Goal: Task Accomplishment & Management: Use online tool/utility

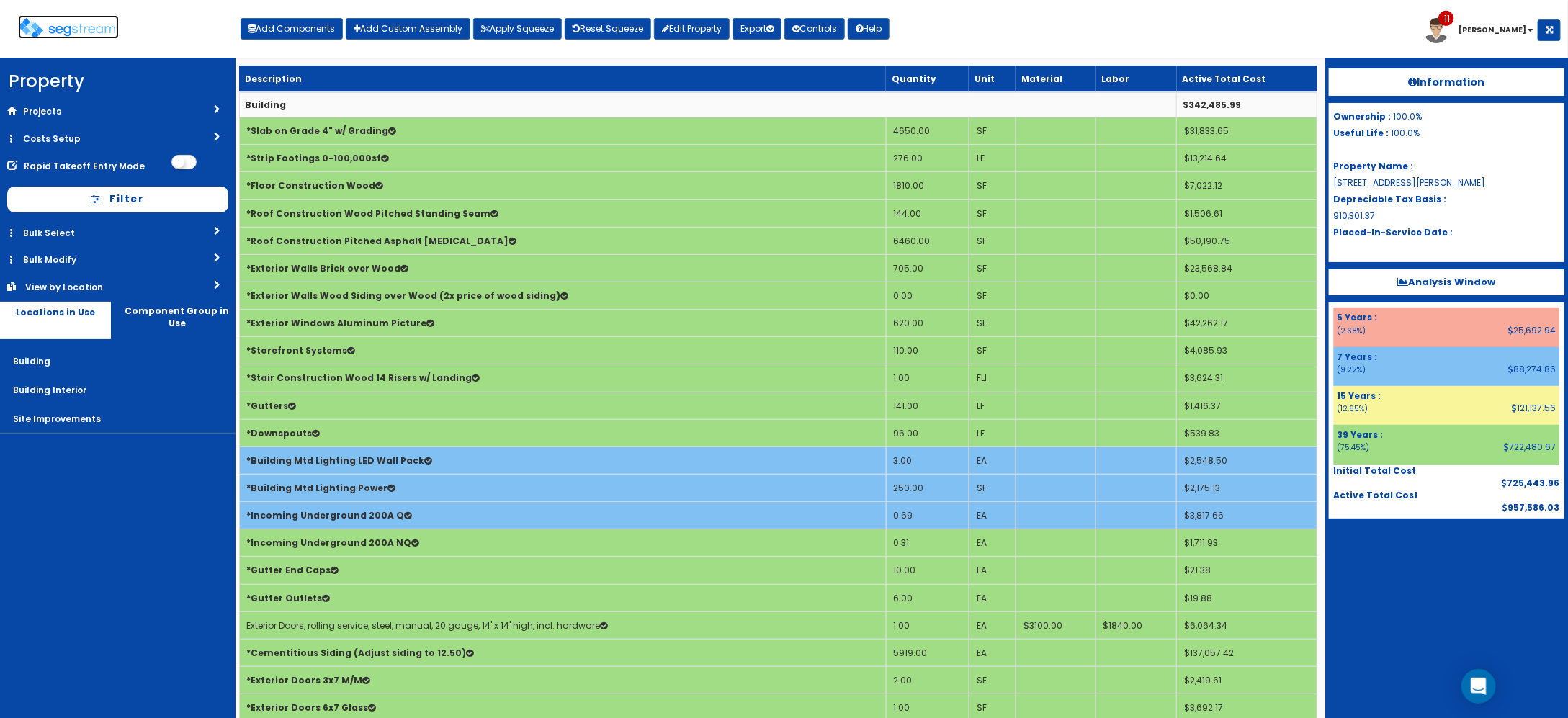
click at [80, 37] on img at bounding box center [68, 28] width 101 height 21
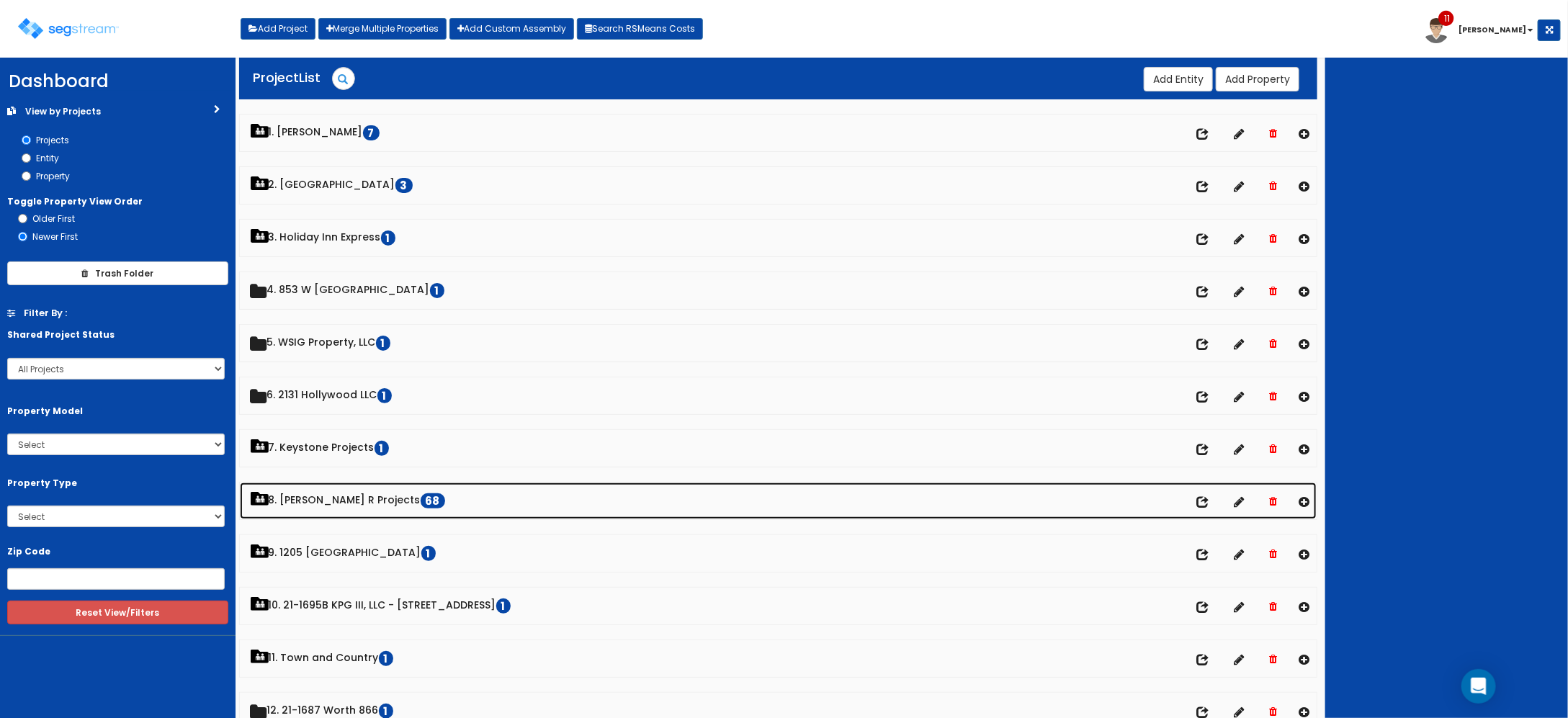
click at [331, 495] on link "8. Paul R Projects 68" at bounding box center [778, 501] width 1078 height 37
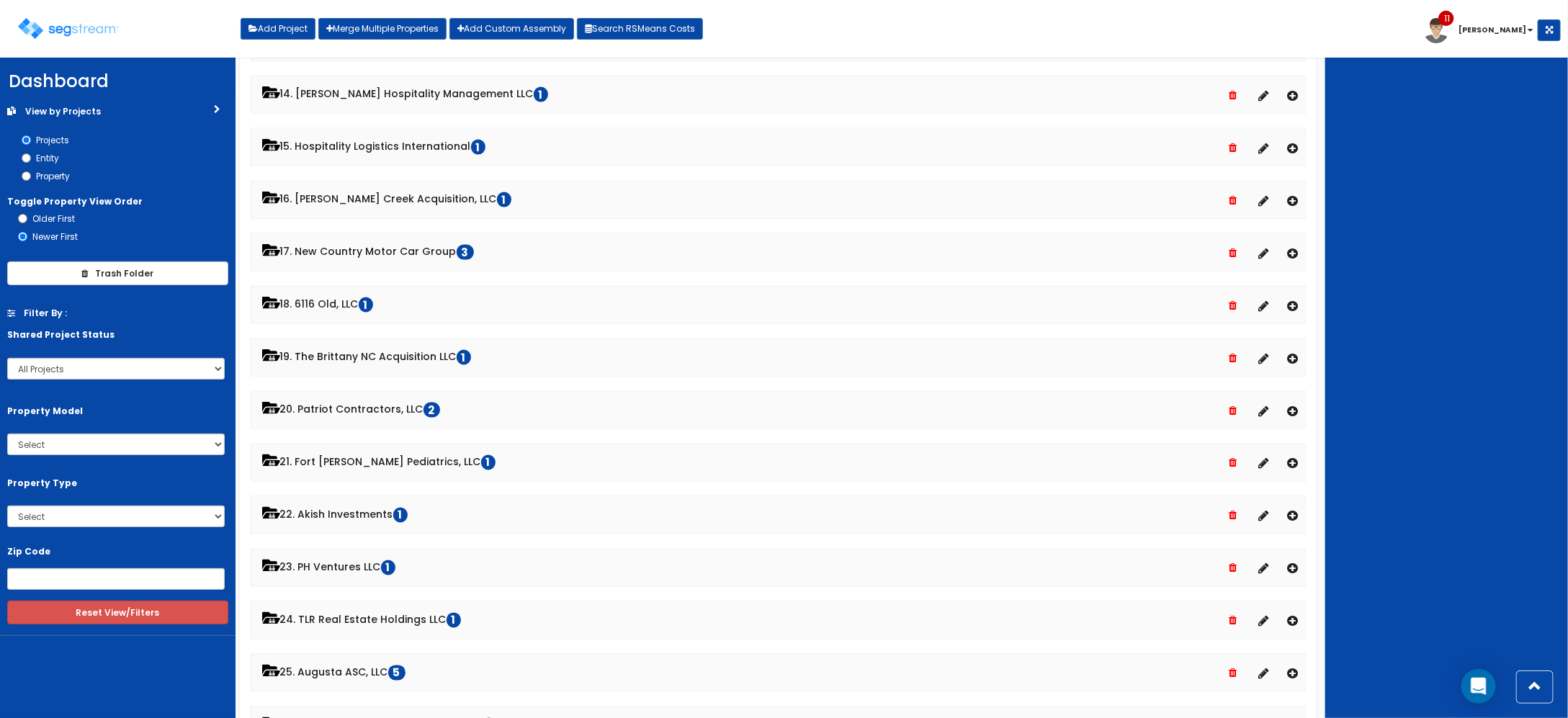
scroll to position [1170, 0]
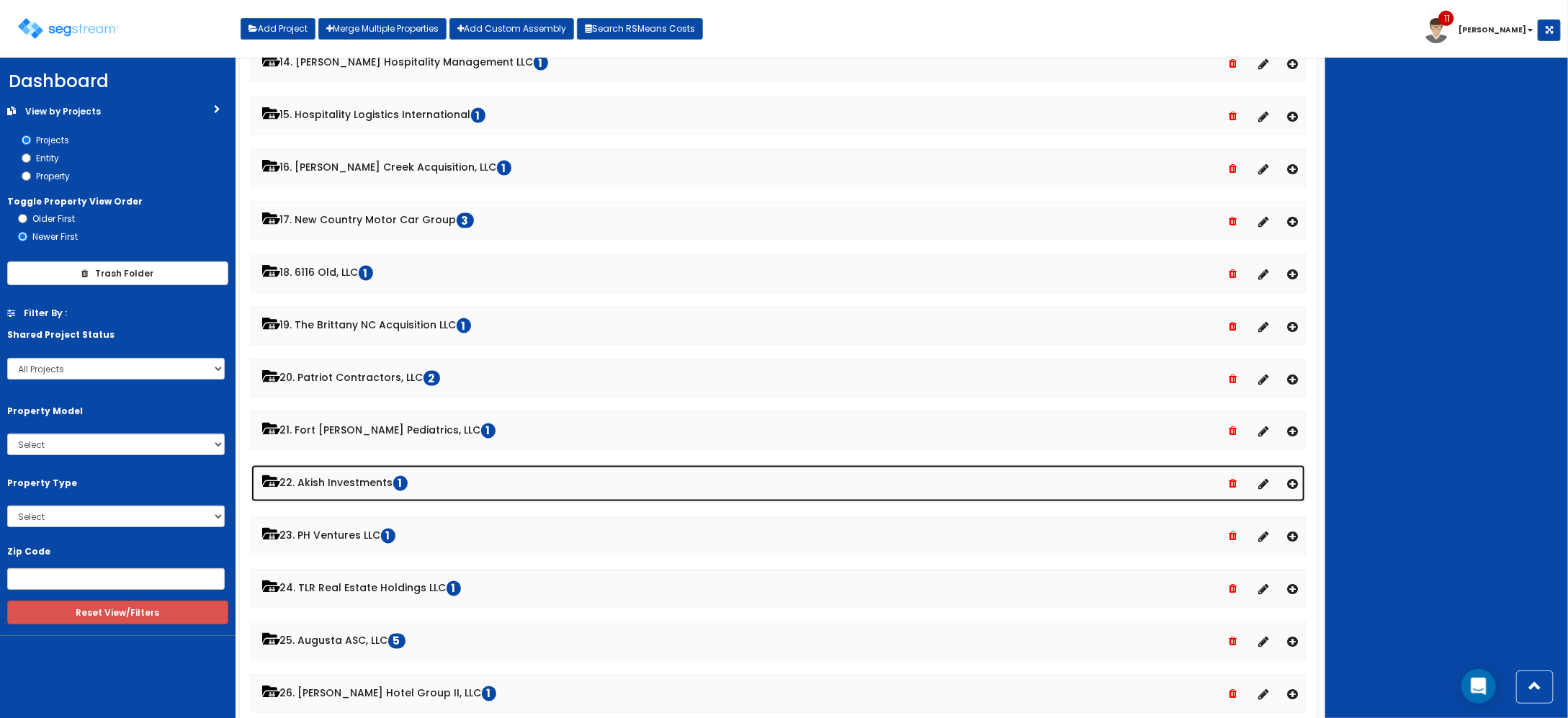
click at [378, 498] on link "22. Akish Investments 1" at bounding box center [778, 483] width 1054 height 37
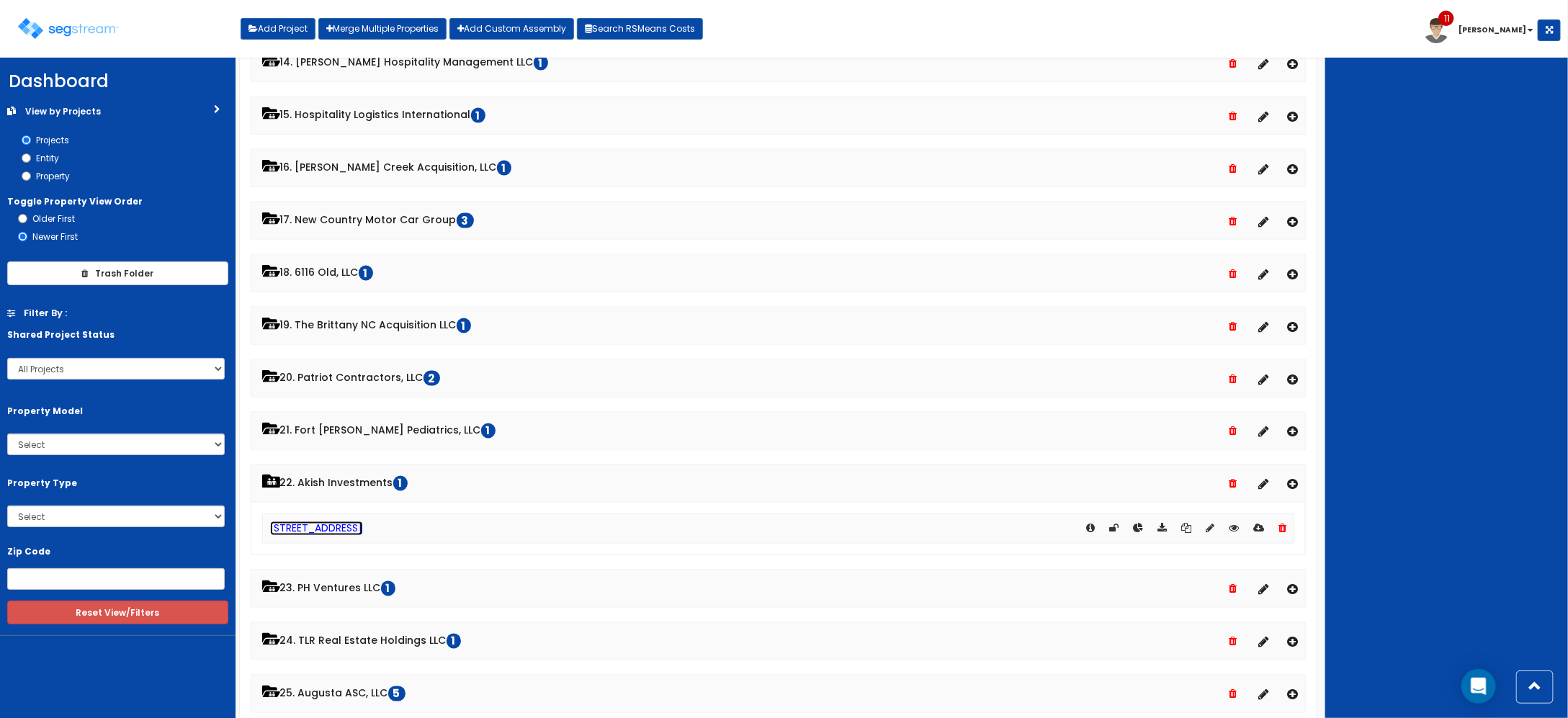
click at [354, 535] on link "[STREET_ADDRESS]" at bounding box center [316, 528] width 93 height 14
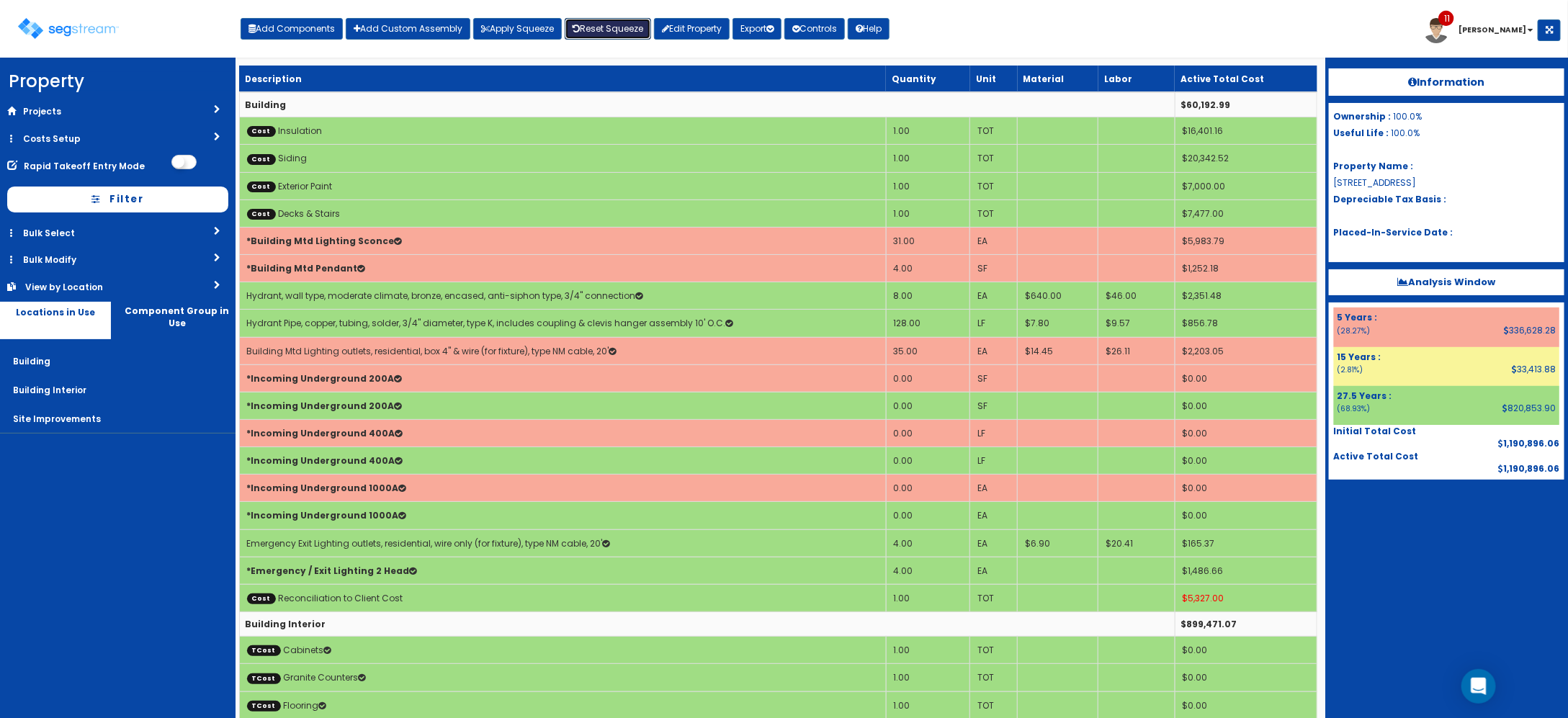
click at [636, 27] on link "Reset Squeeze" at bounding box center [608, 28] width 86 height 22
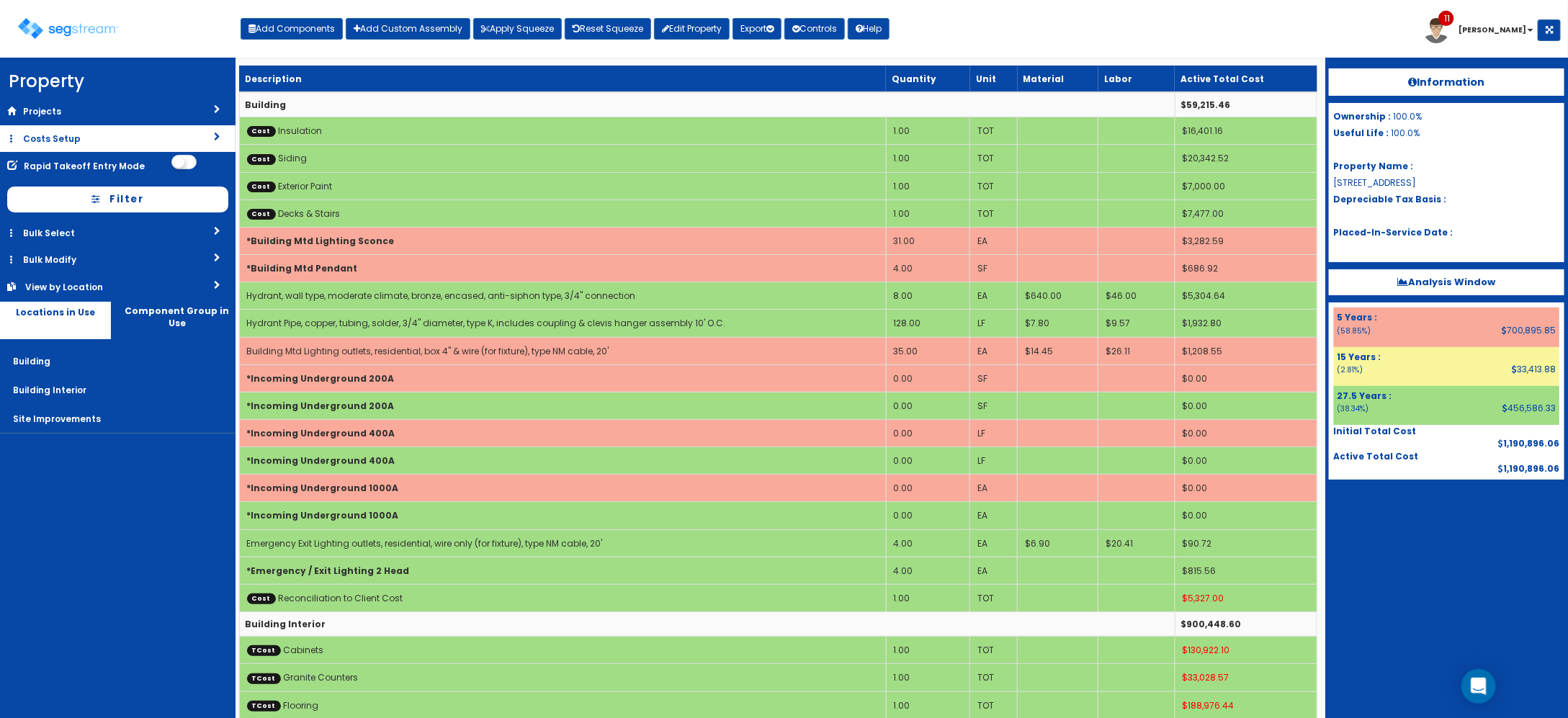
click at [95, 142] on link "Costs Setup" at bounding box center [117, 139] width 235 height 26
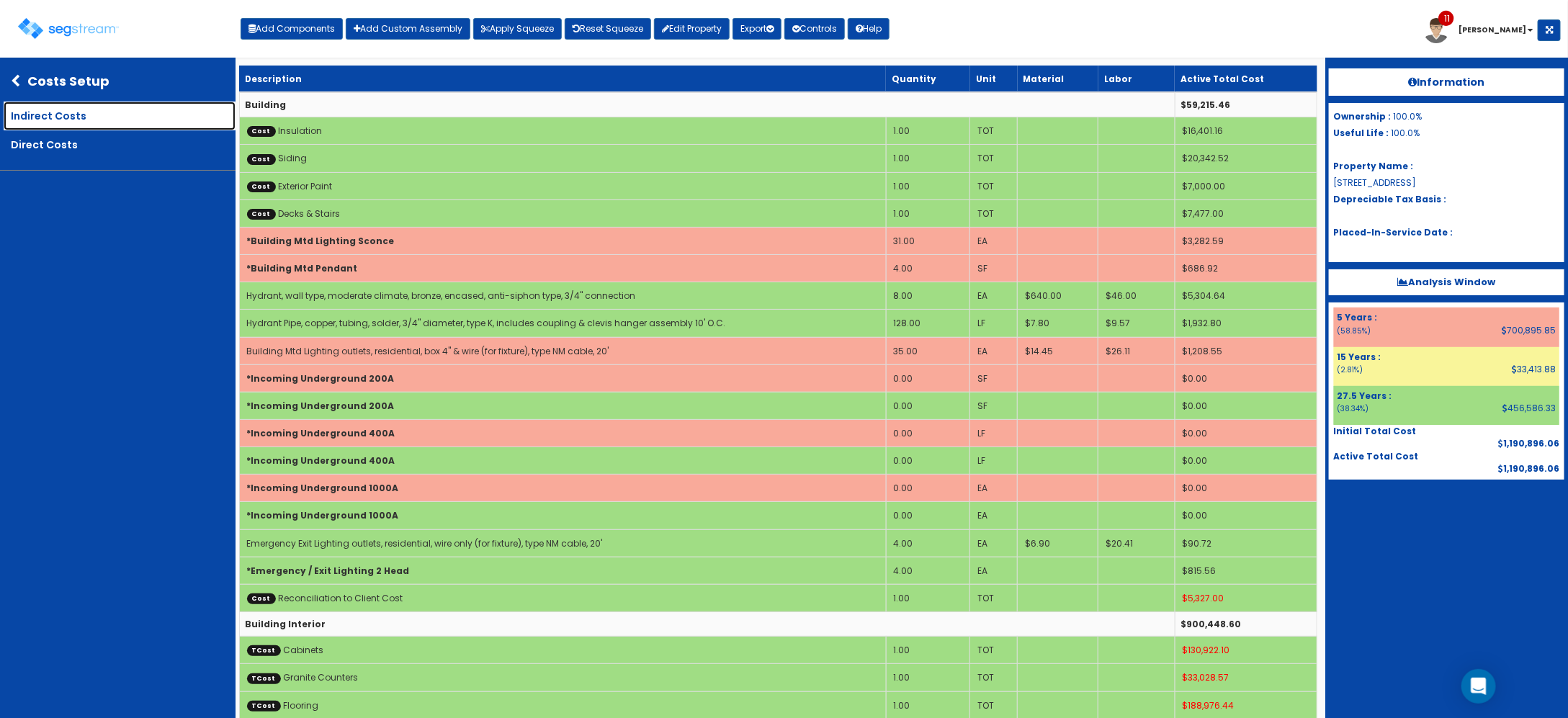
click at [69, 111] on link "Indirect Costs" at bounding box center [119, 115] width 232 height 29
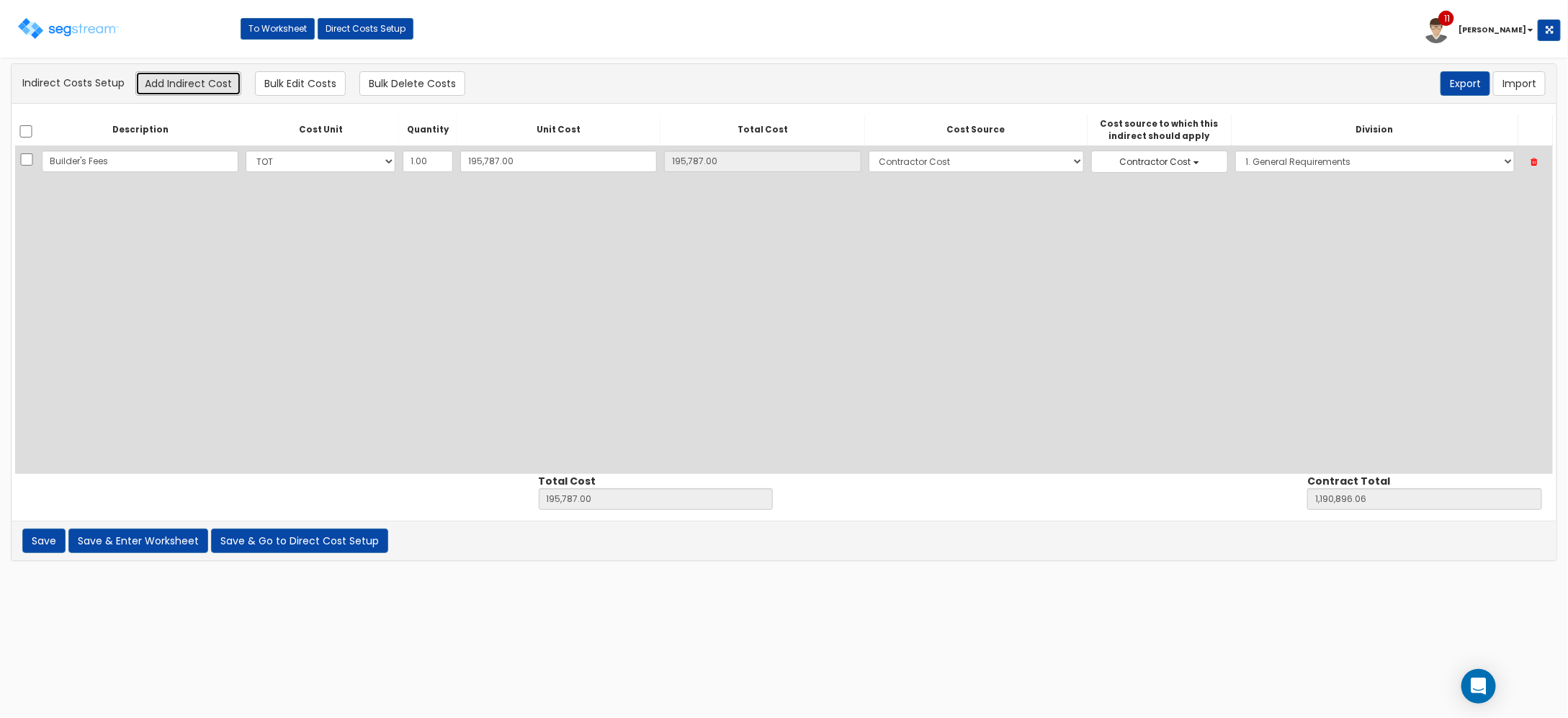
click at [185, 72] on button "Add Indirect Cost" at bounding box center [188, 83] width 106 height 24
select select "10"
select select "6"
select select "1"
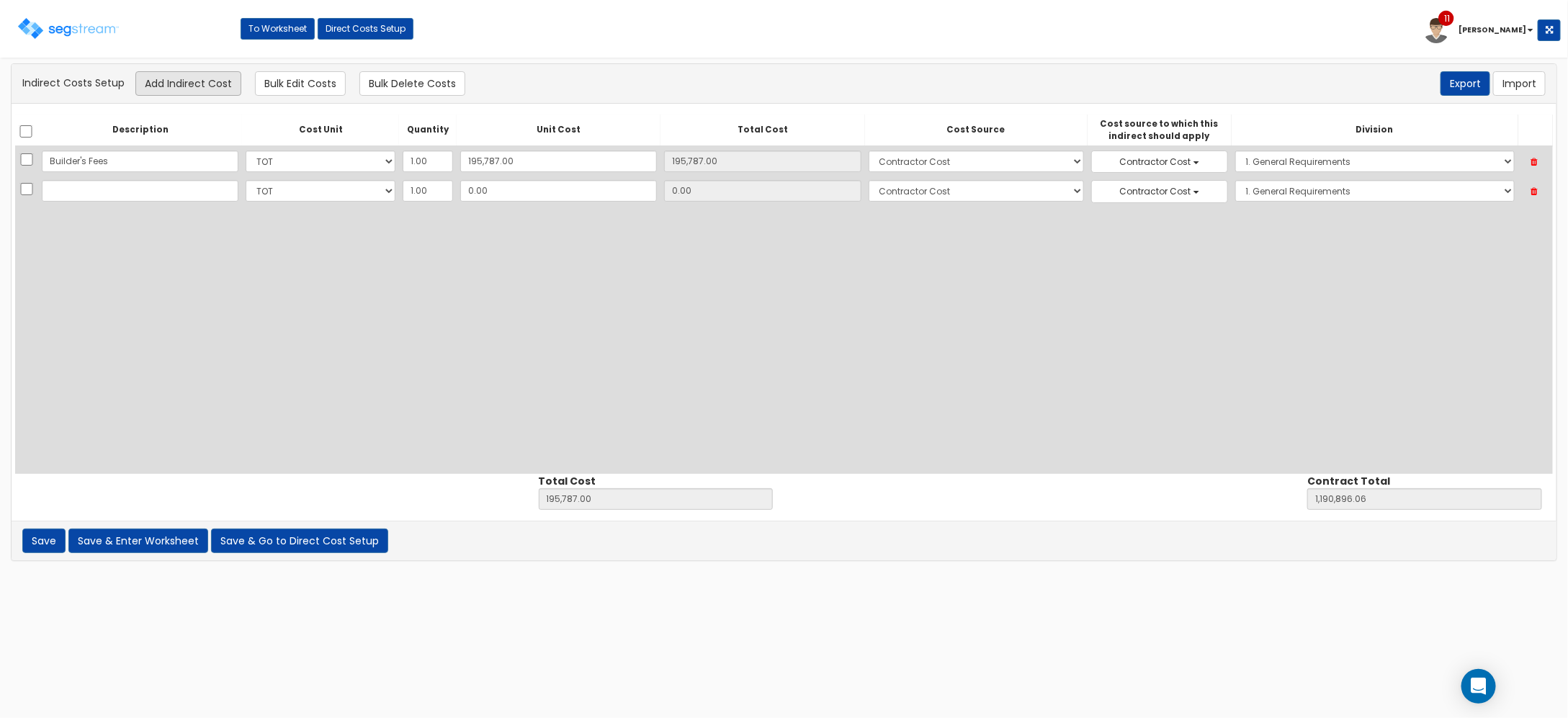
scroll to position [67, 0]
type input "Reconciliation to Client Cost"
click at [519, 211] on div "Description Cost Unit Quantity Unit Cost Total Cost Cost Source Cost source to …" at bounding box center [784, 293] width 1538 height 359
type input "-"
type input "NaN"
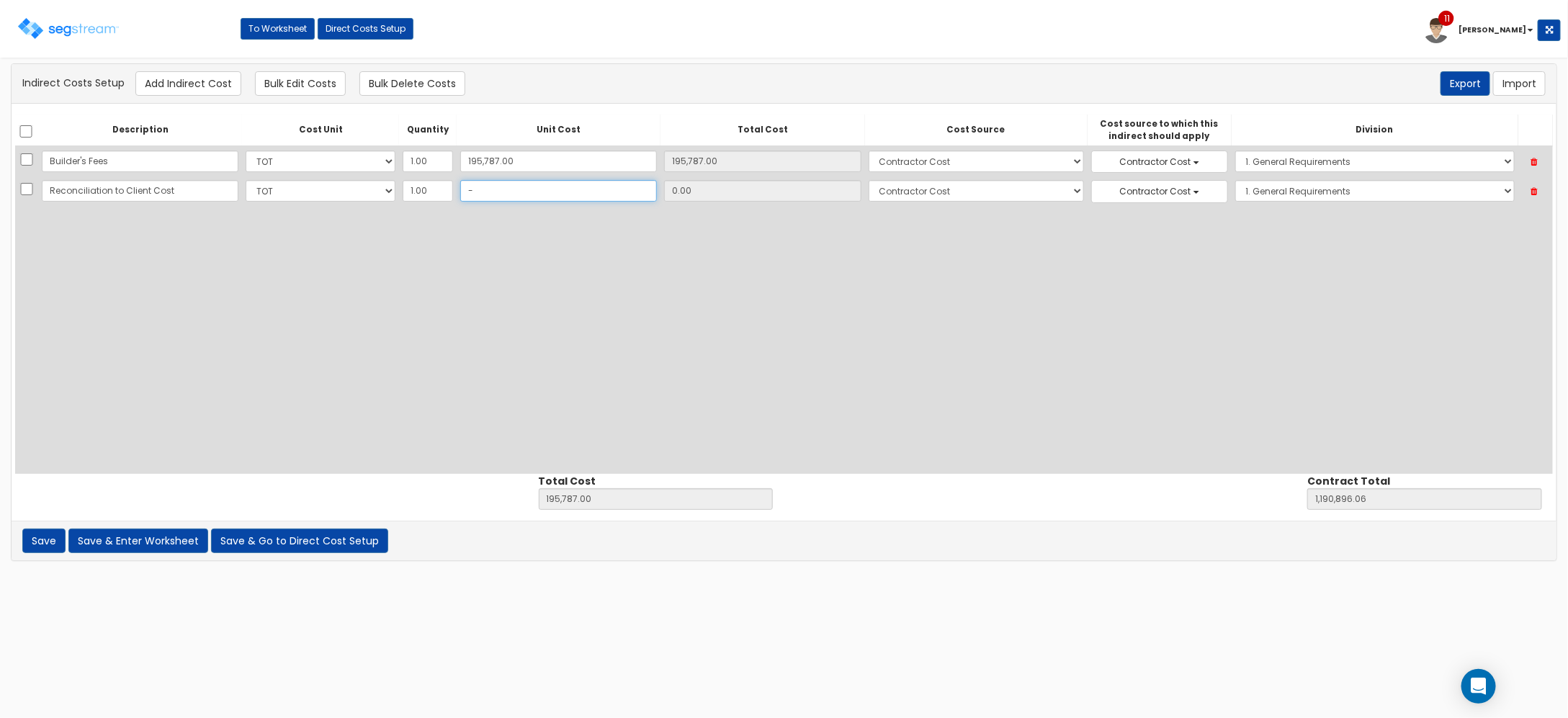
type input "NaN"
type input "-5"
type input "195,782.00"
type input "1,190,891.06"
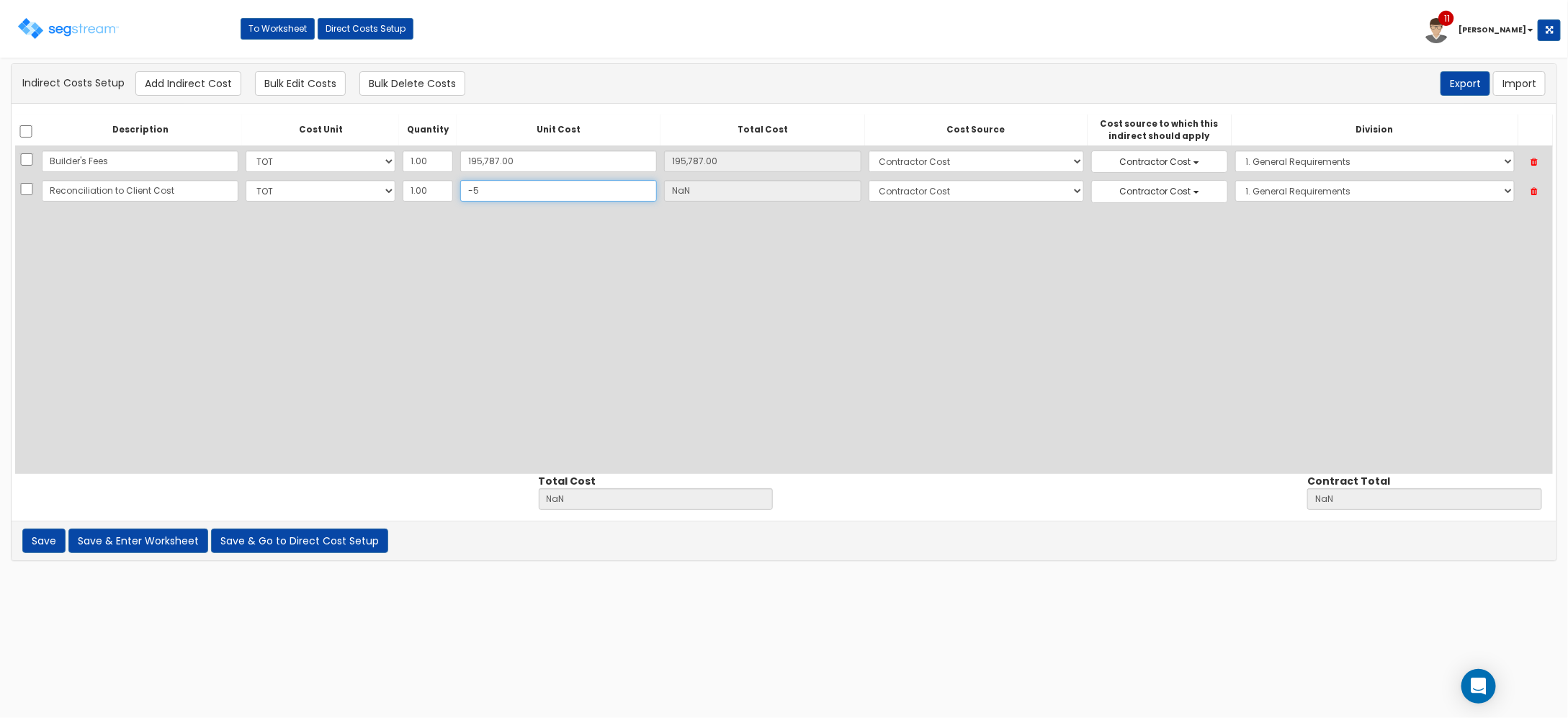
type input "-5.00"
type input "-53"
type input "195,734.00"
type input "1,190,843.06"
type input "-53.00"
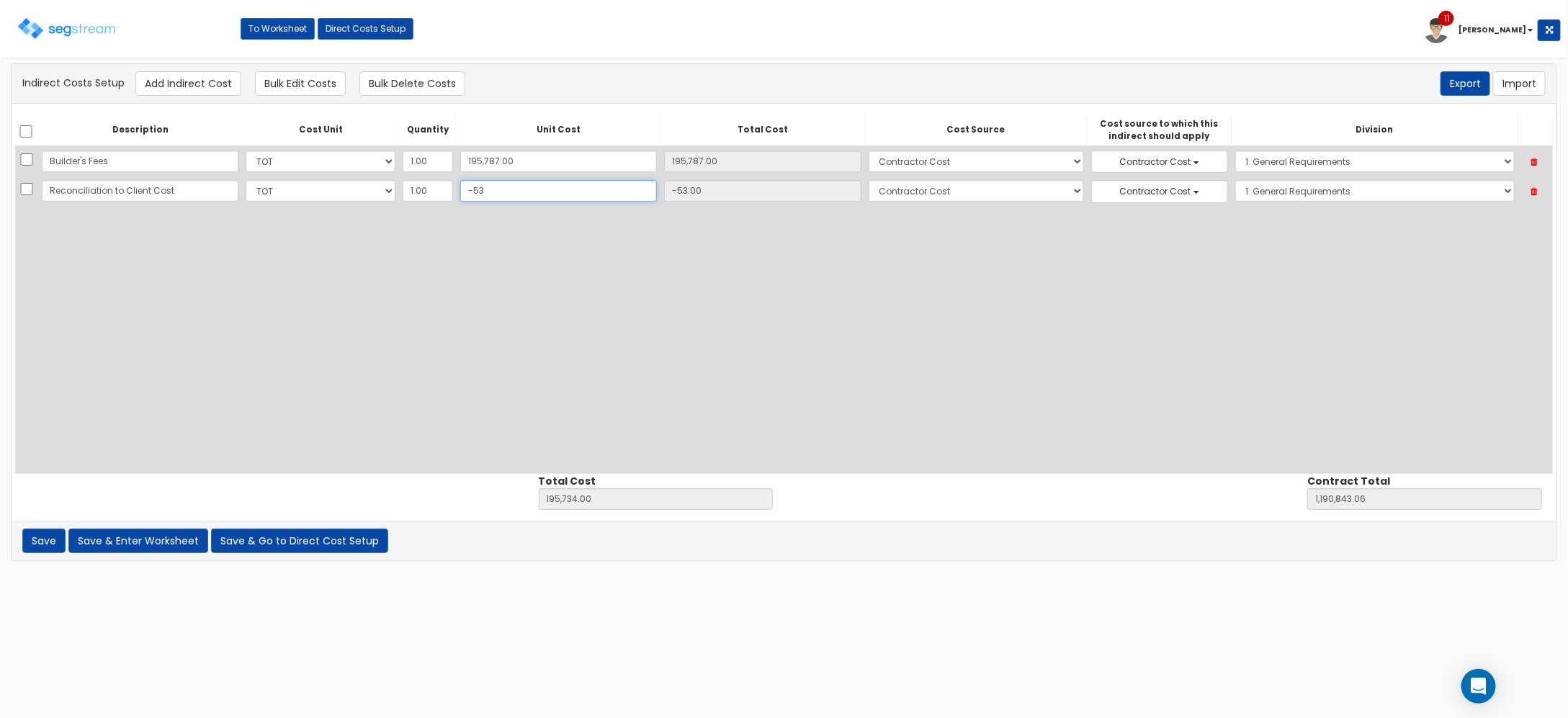
type input "-532"
type input "195,255.00"
type input "1,190,364.06"
type input "-532.00"
type input "-5327"
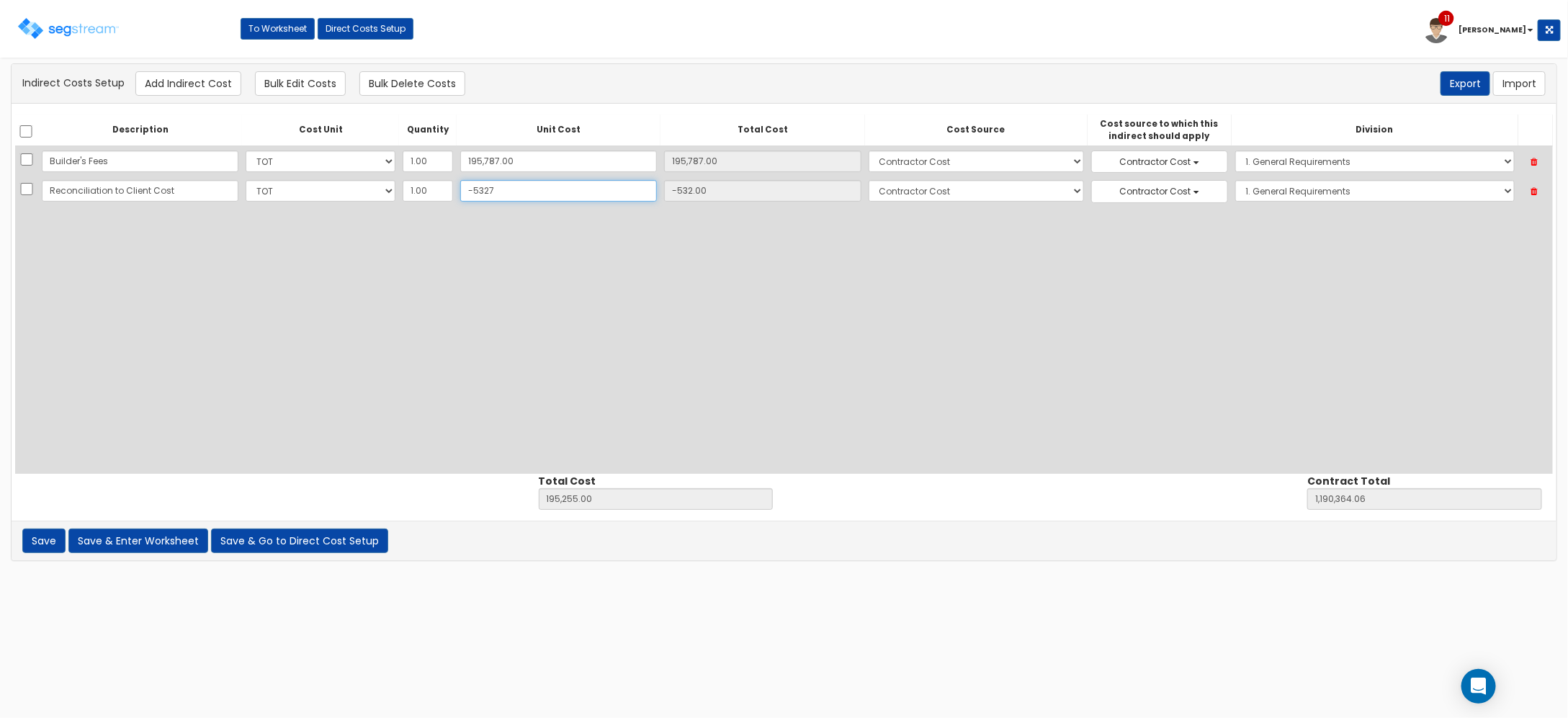
type input "190,460.00"
type input "1,185,569.06"
type input "-5,327"
type input "-5,327.00"
type input "-5,327"
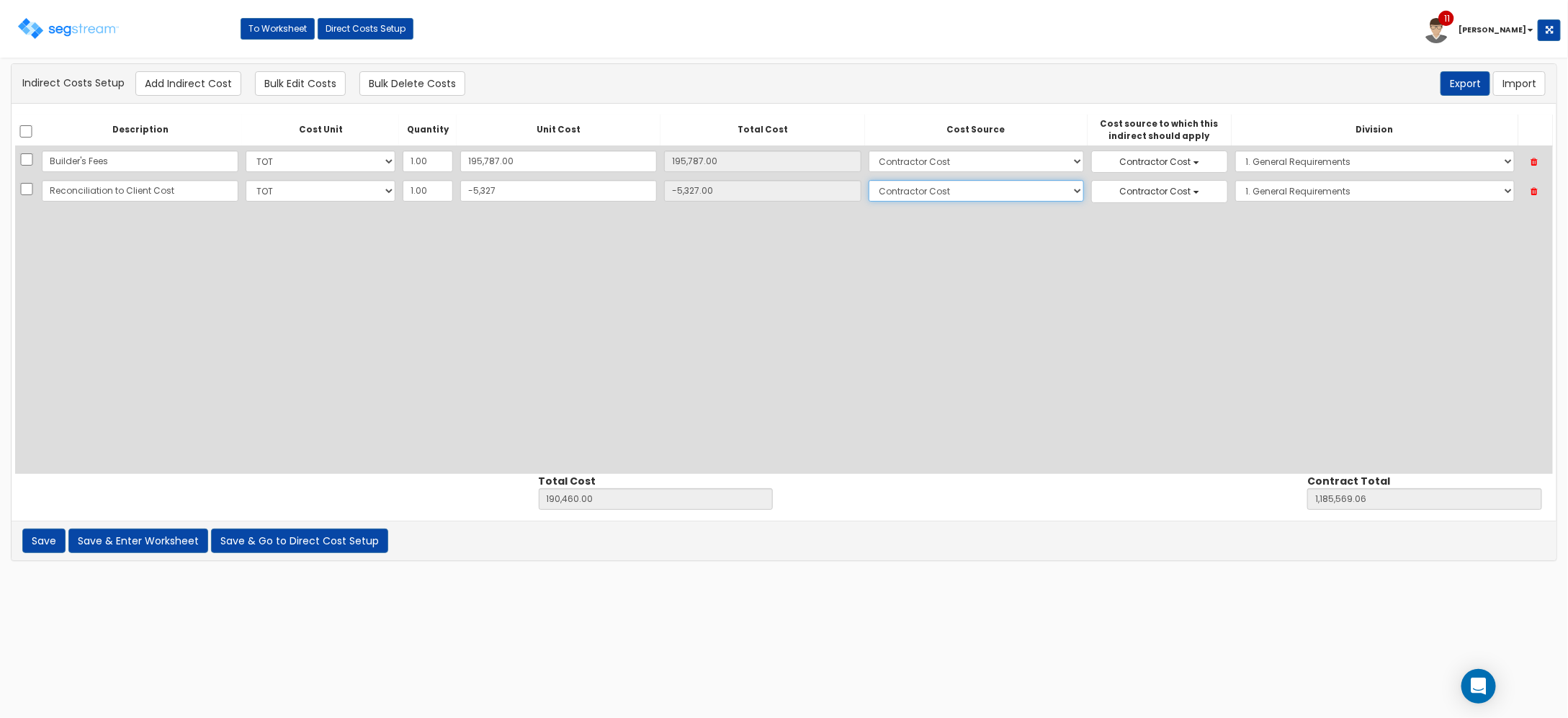
click at [882, 193] on select "Select 86 Sheppard Building Client Cost Client Cost - Equipment Client Costs - …" at bounding box center [976, 190] width 216 height 22
select select "8"
click at [868, 181] on select "Select 86 Sheppard Building Client Cost Client Cost - Equipment Client Costs - …" at bounding box center [976, 190] width 216 height 22
click at [292, 542] on button "Save & Go to Direct Cost Setup" at bounding box center [299, 541] width 177 height 24
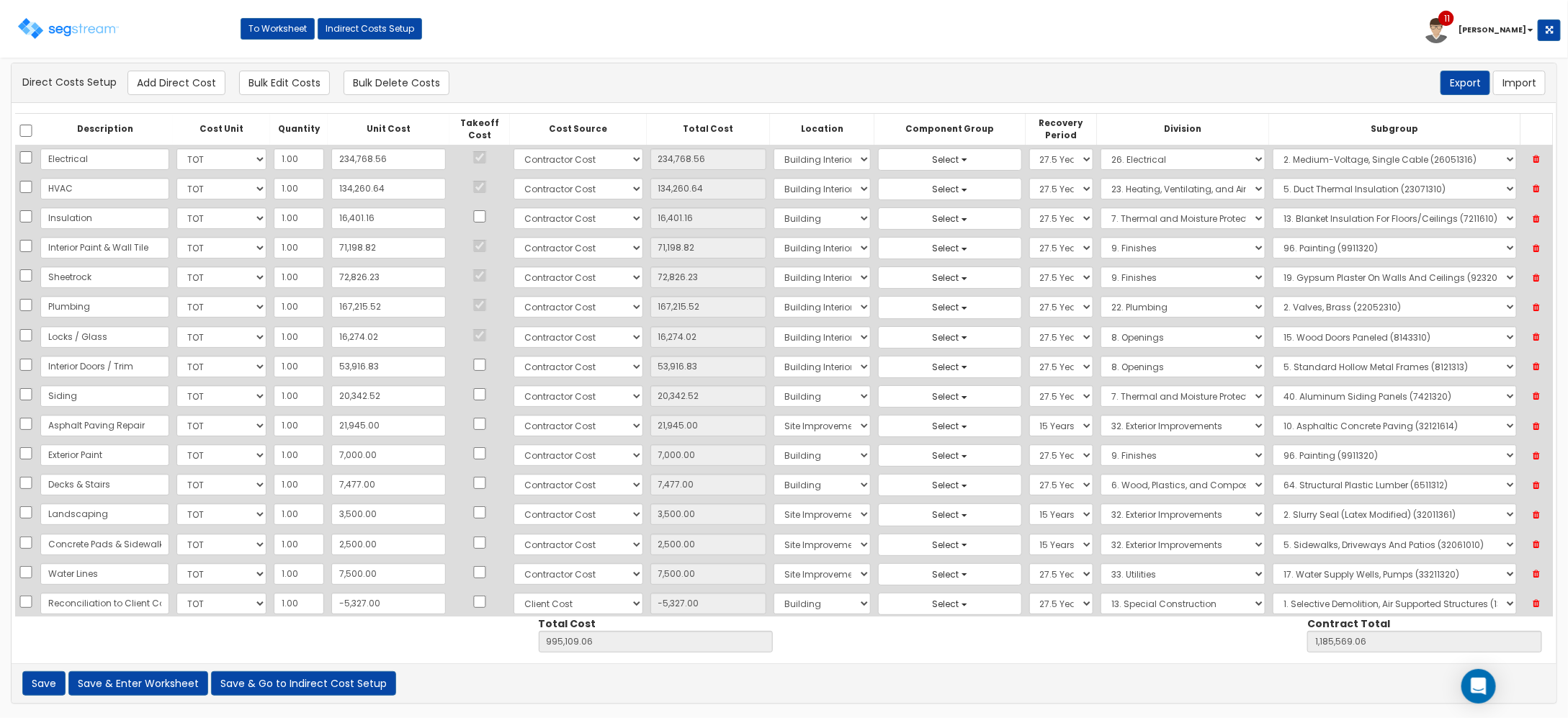
scroll to position [112, 0]
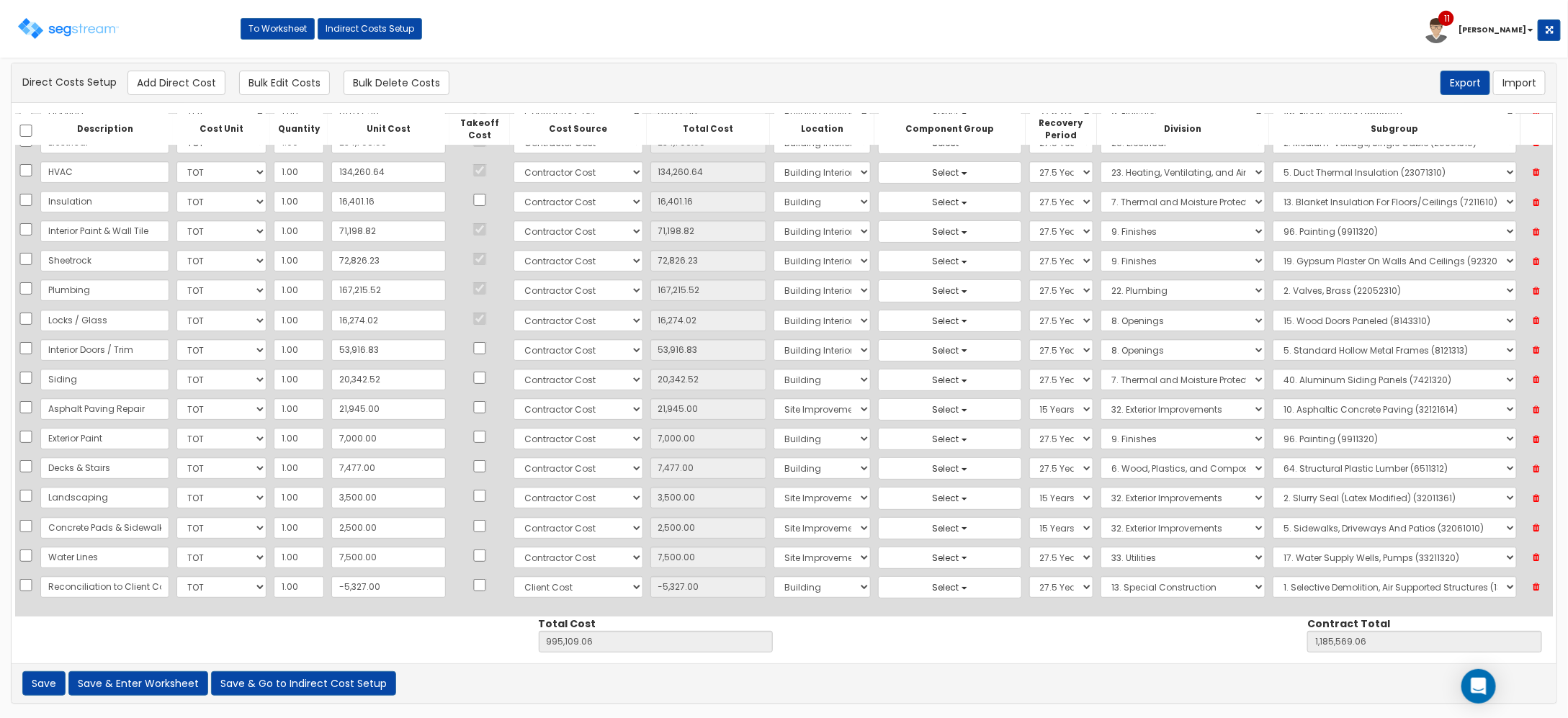
click at [1535, 594] on icon at bounding box center [1536, 587] width 25 height 19
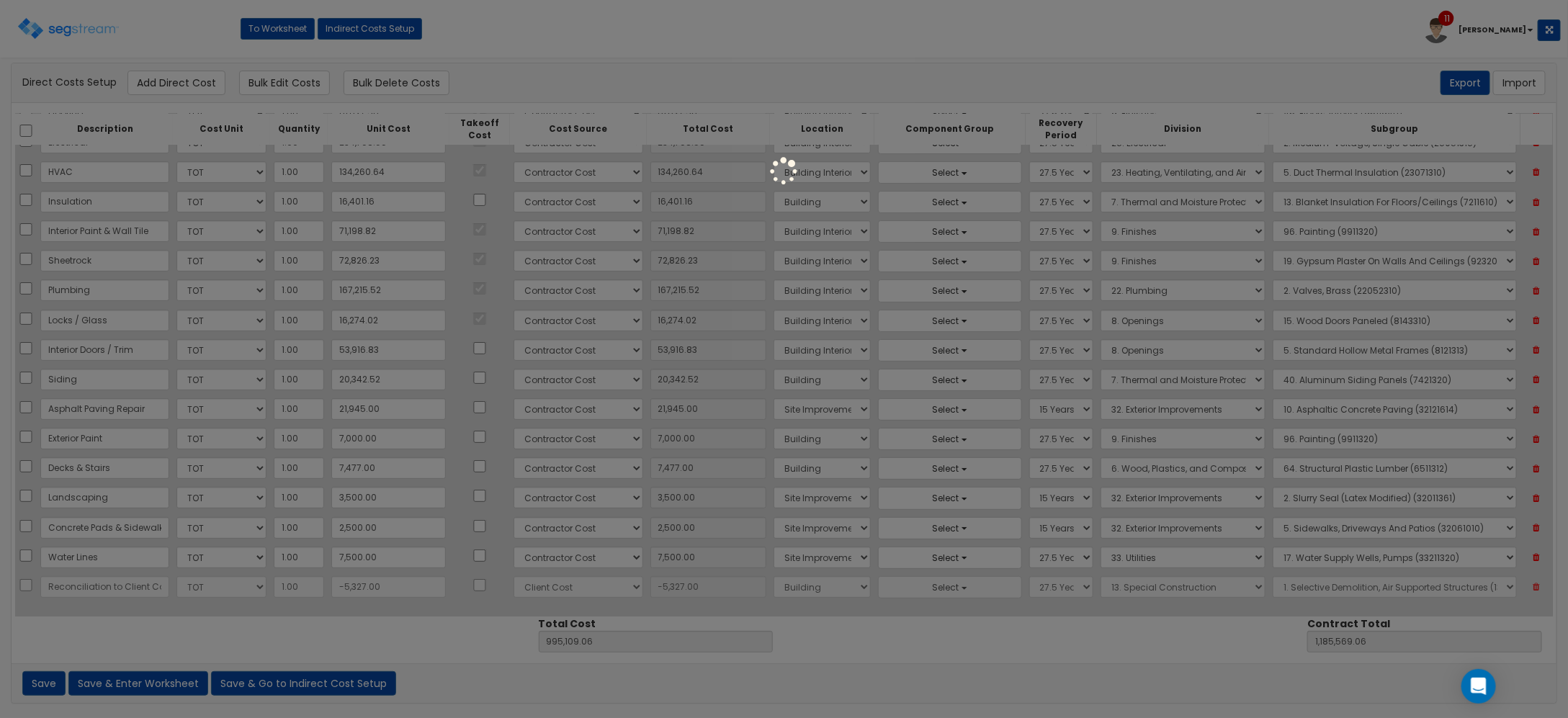
type input "1,000,436.06"
type input "1,190,896.06"
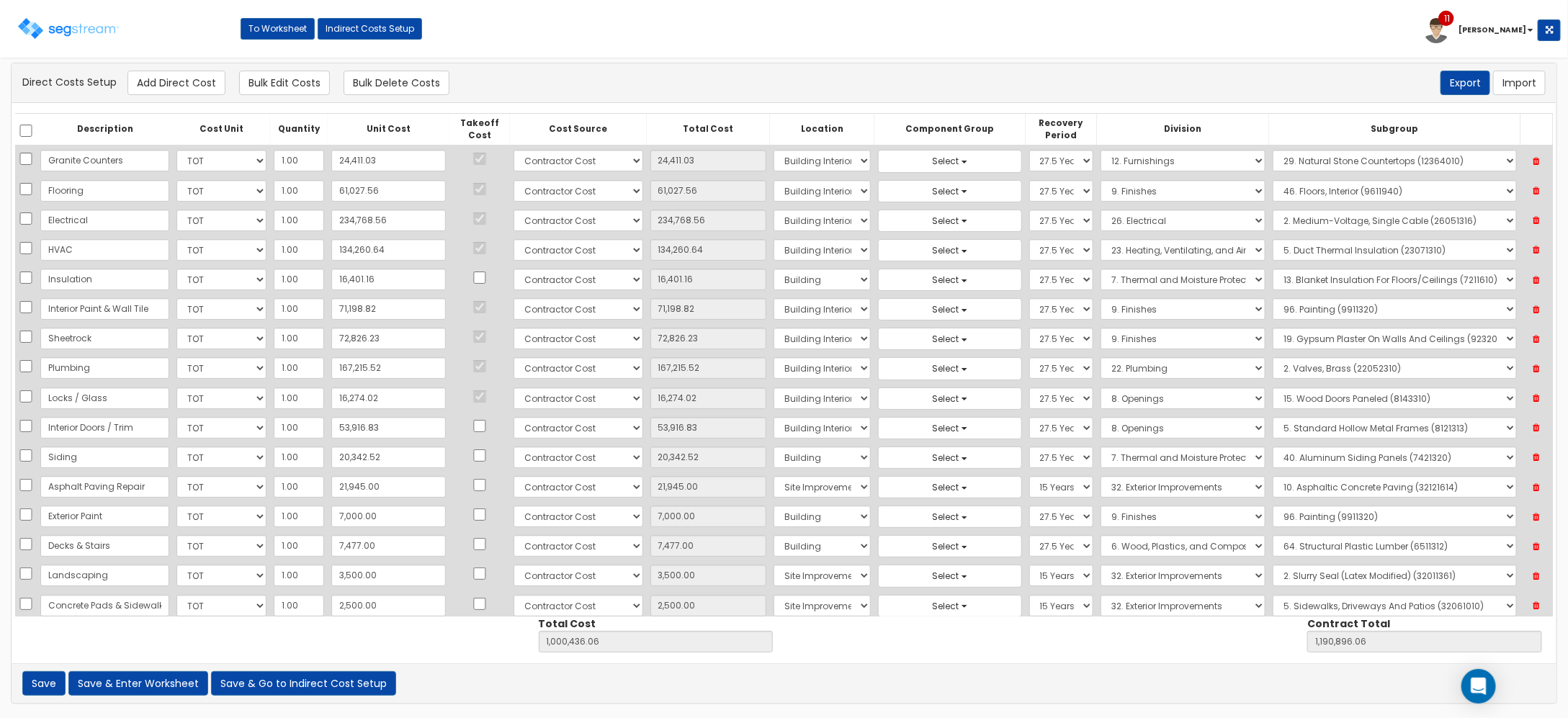
scroll to position [0, 0]
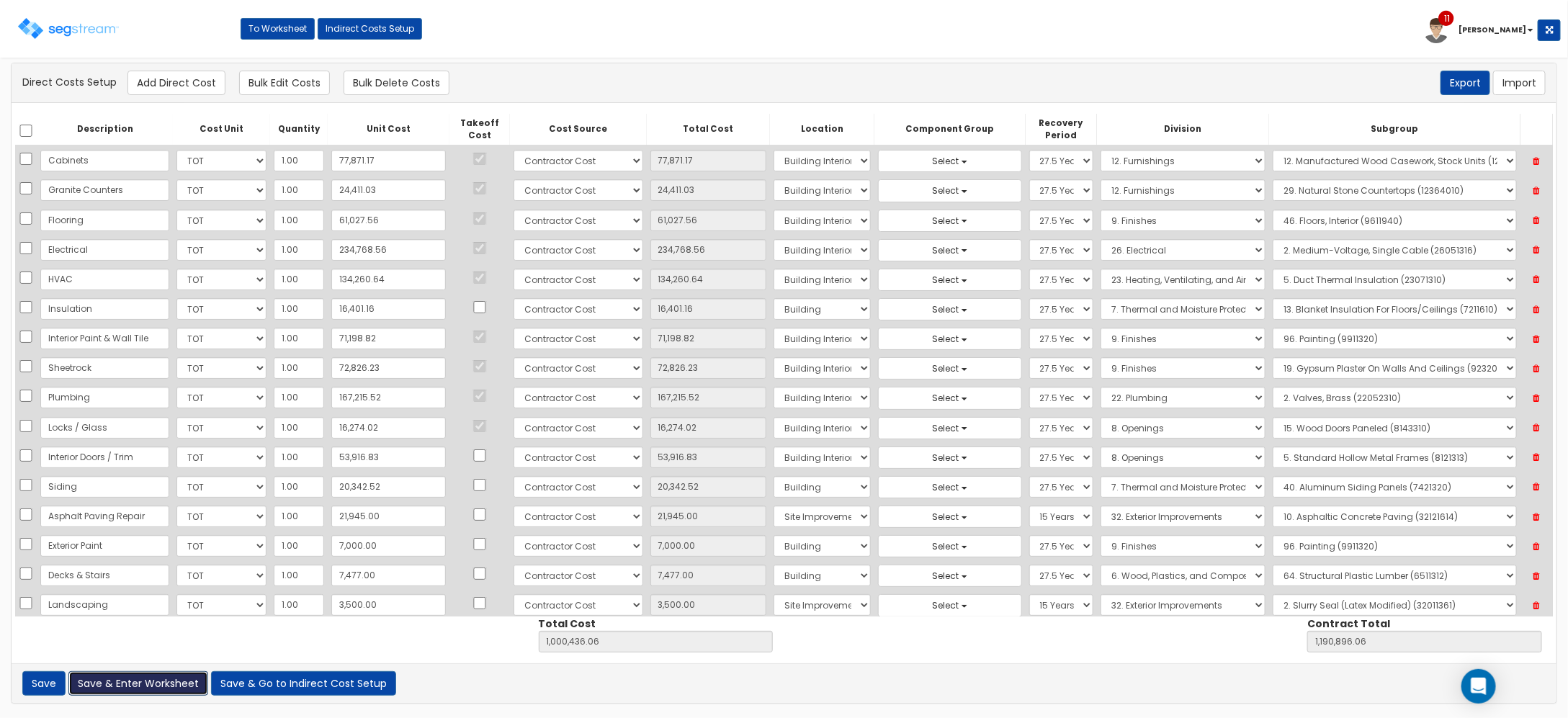
click at [167, 681] on button "Save & Enter Worksheet" at bounding box center [138, 683] width 140 height 24
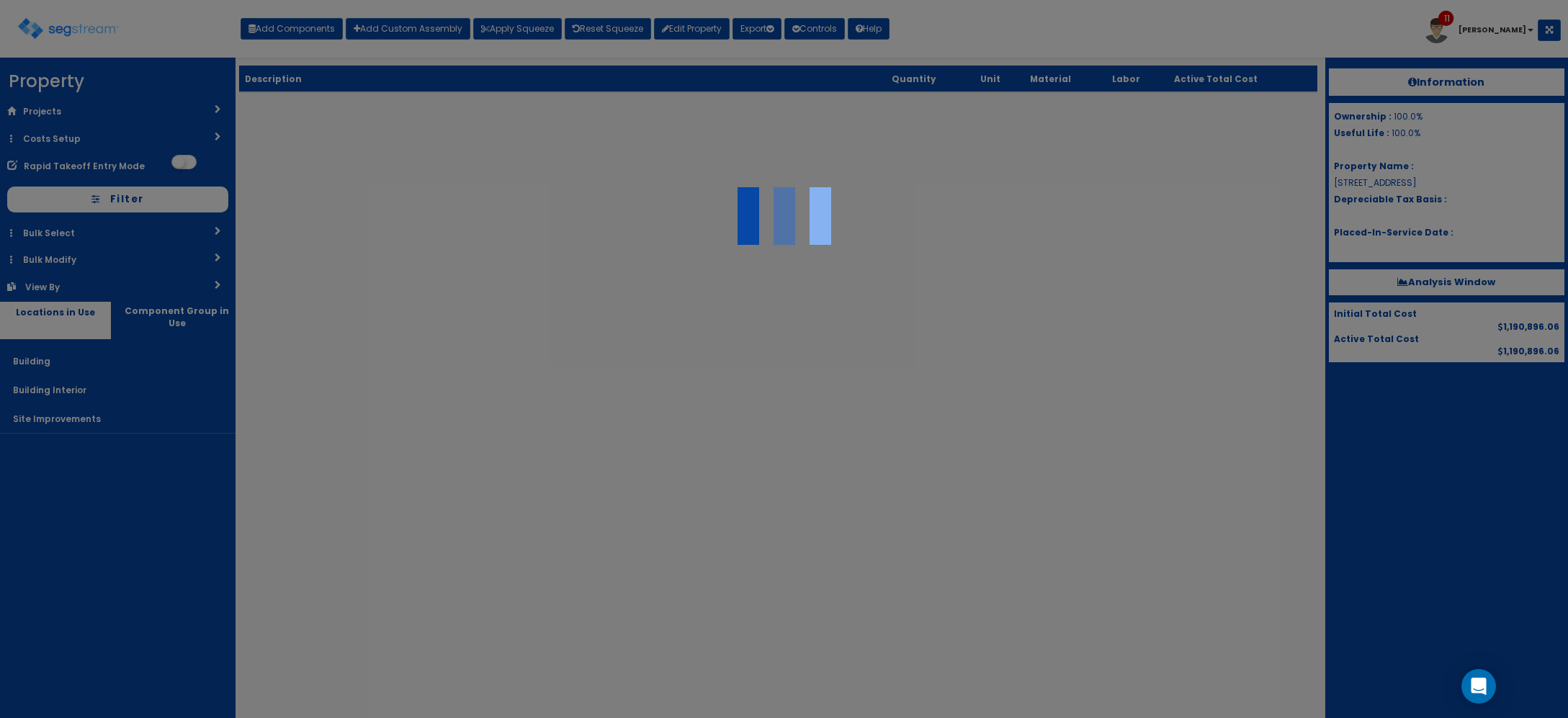
select select "squeeze_by_custom_backoff_cost"
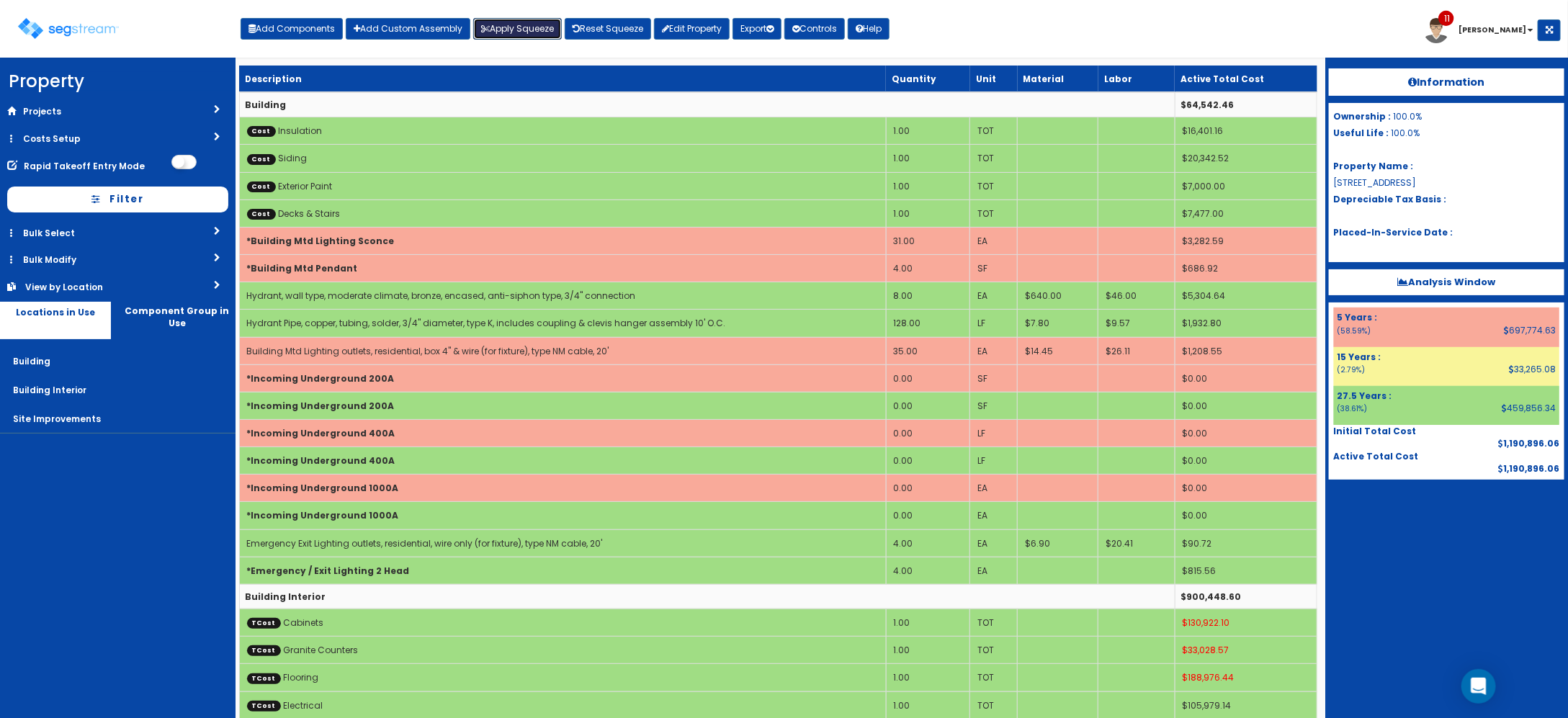
click at [541, 31] on button "Apply Squeeze" at bounding box center [518, 28] width 88 height 22
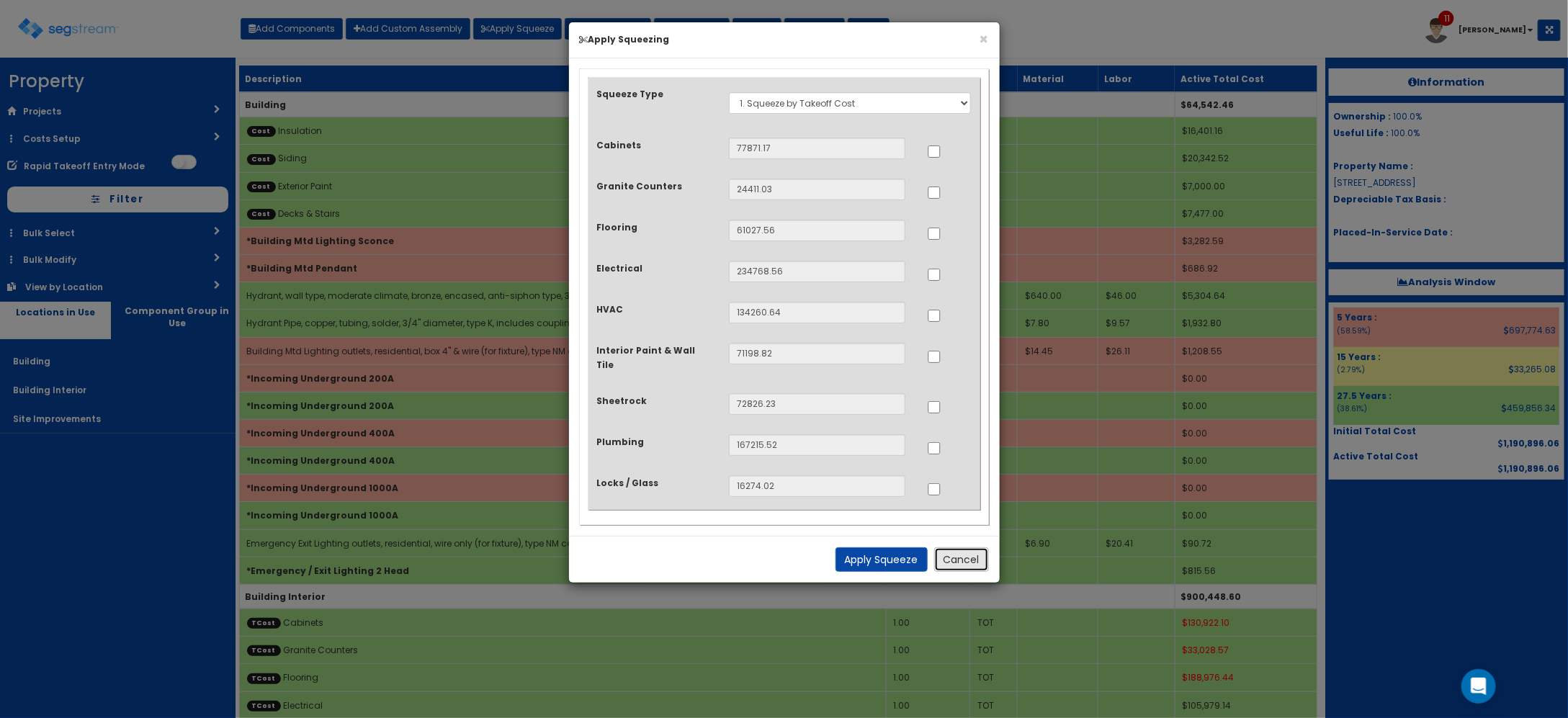
click at [973, 561] on button "Cancel" at bounding box center [961, 560] width 54 height 24
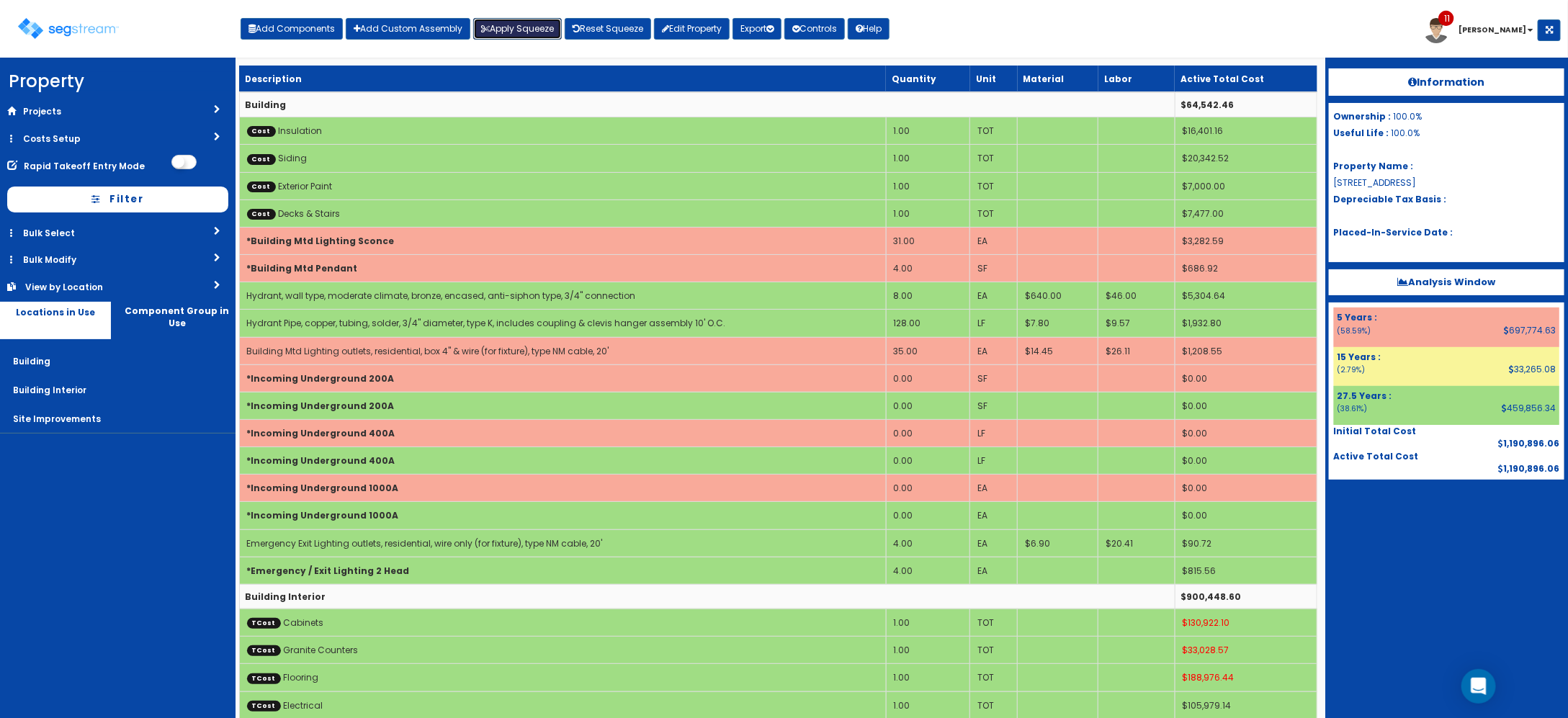
click at [549, 29] on button "Apply Squeeze" at bounding box center [518, 28] width 88 height 22
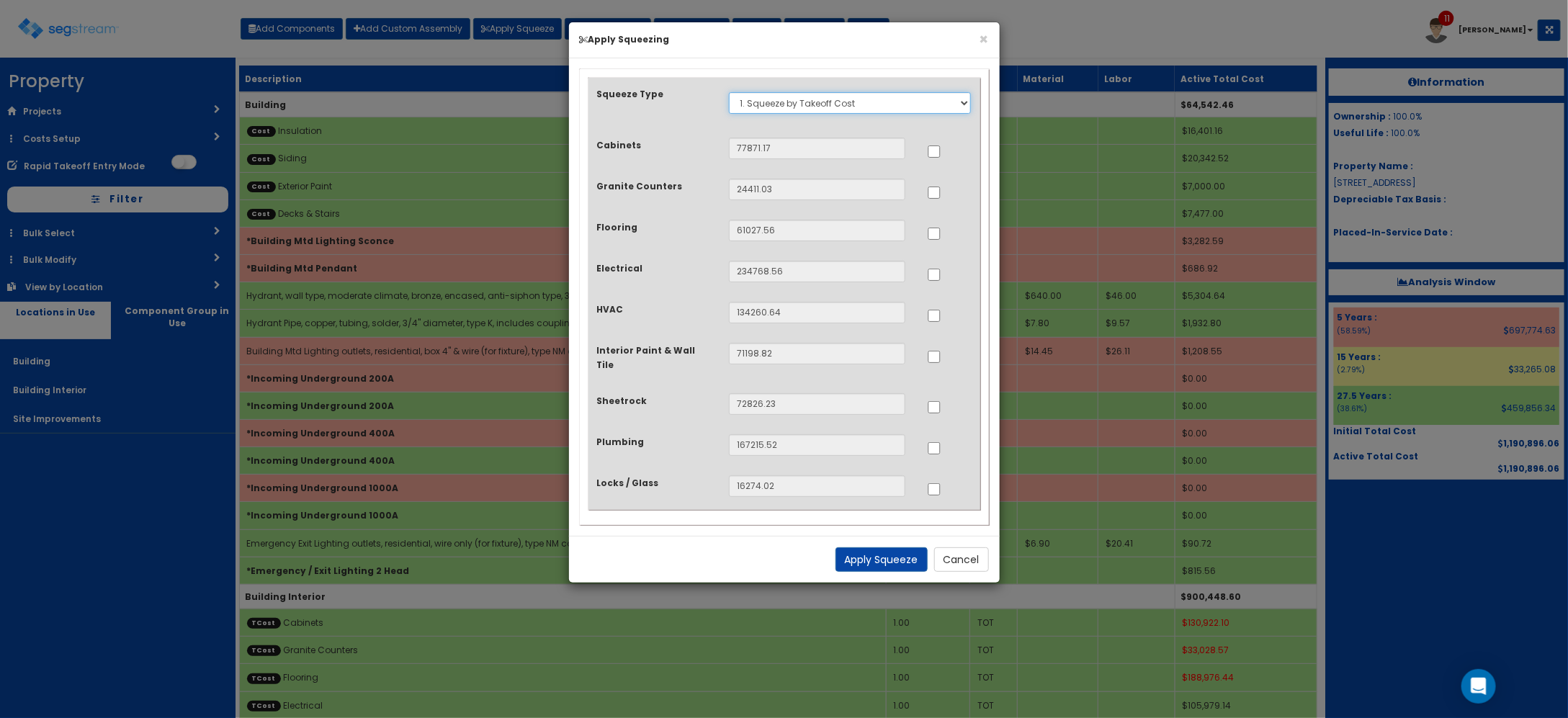
click at [877, 106] on select "Select 1. Squeeze by Takeoff Cost" at bounding box center [850, 102] width 243 height 22
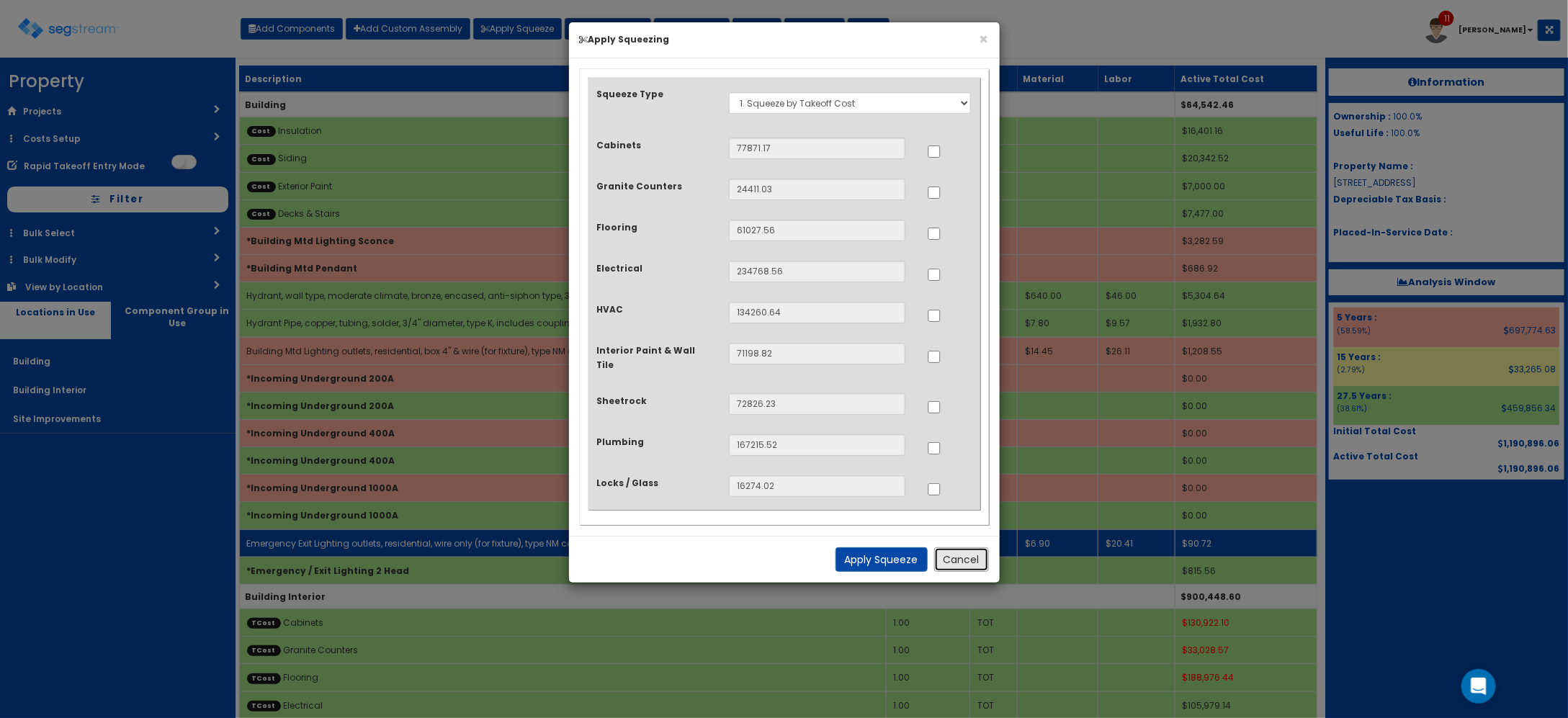
drag, startPoint x: 952, startPoint y: 556, endPoint x: 964, endPoint y: 555, distance: 12.0
click at [952, 556] on button "Cancel" at bounding box center [961, 560] width 54 height 24
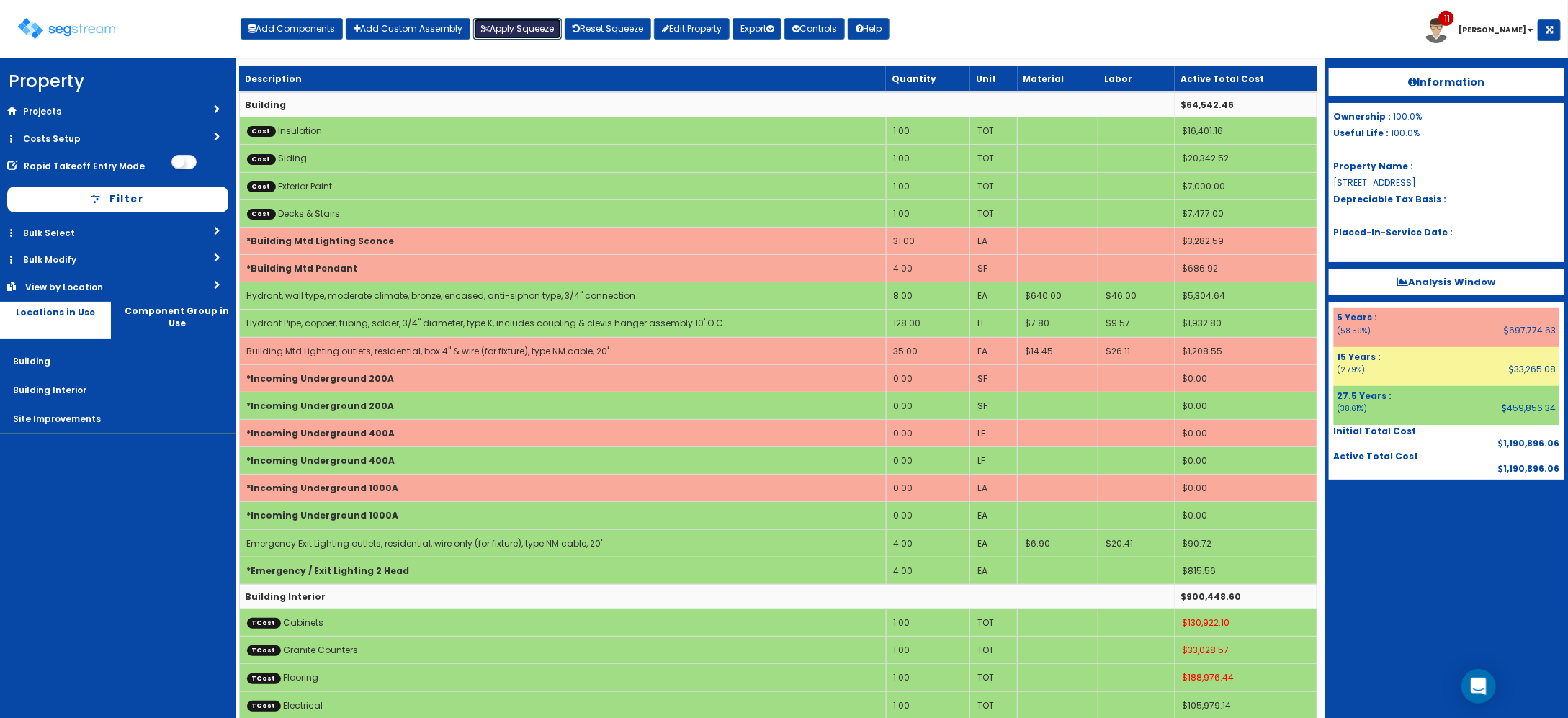
click at [498, 20] on button "Apply Squeeze" at bounding box center [518, 28] width 88 height 22
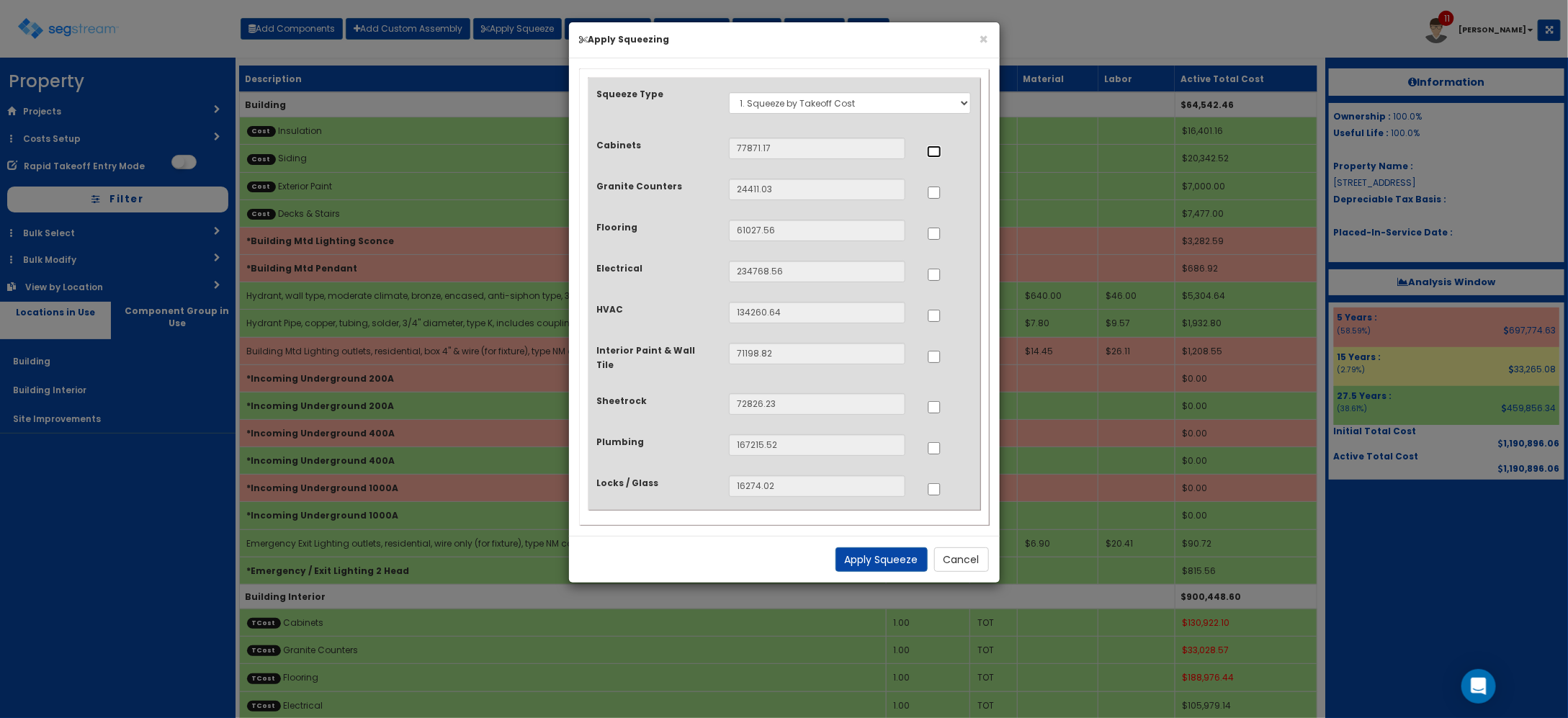
click at [934, 152] on input "..." at bounding box center [933, 151] width 14 height 12
checkbox input "true"
click at [934, 188] on input "..." at bounding box center [933, 192] width 14 height 12
checkbox input "true"
click at [934, 235] on input "..." at bounding box center [933, 233] width 14 height 12
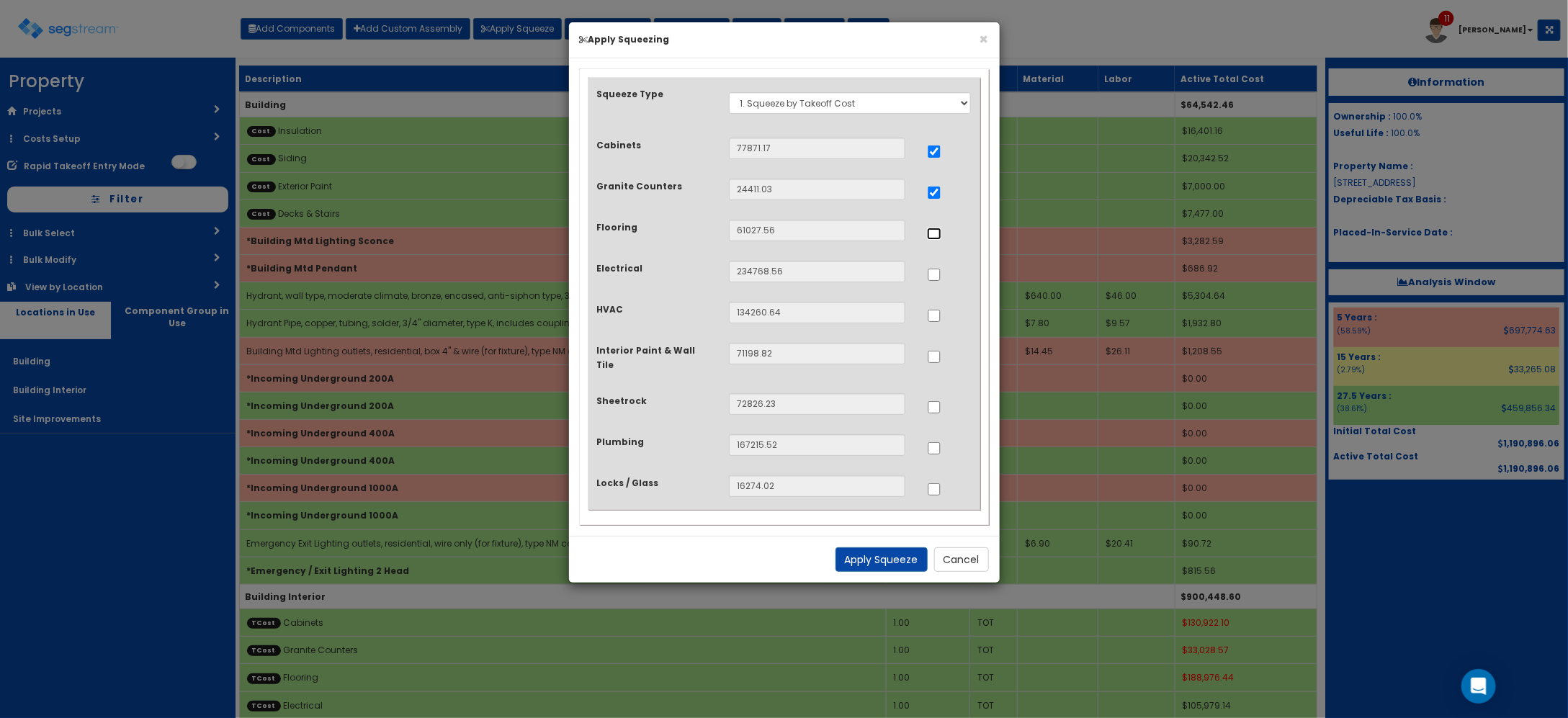
checkbox input "true"
click at [934, 276] on input "..." at bounding box center [933, 274] width 14 height 12
checkbox input "true"
click at [936, 318] on input "..." at bounding box center [933, 315] width 14 height 12
checkbox input "true"
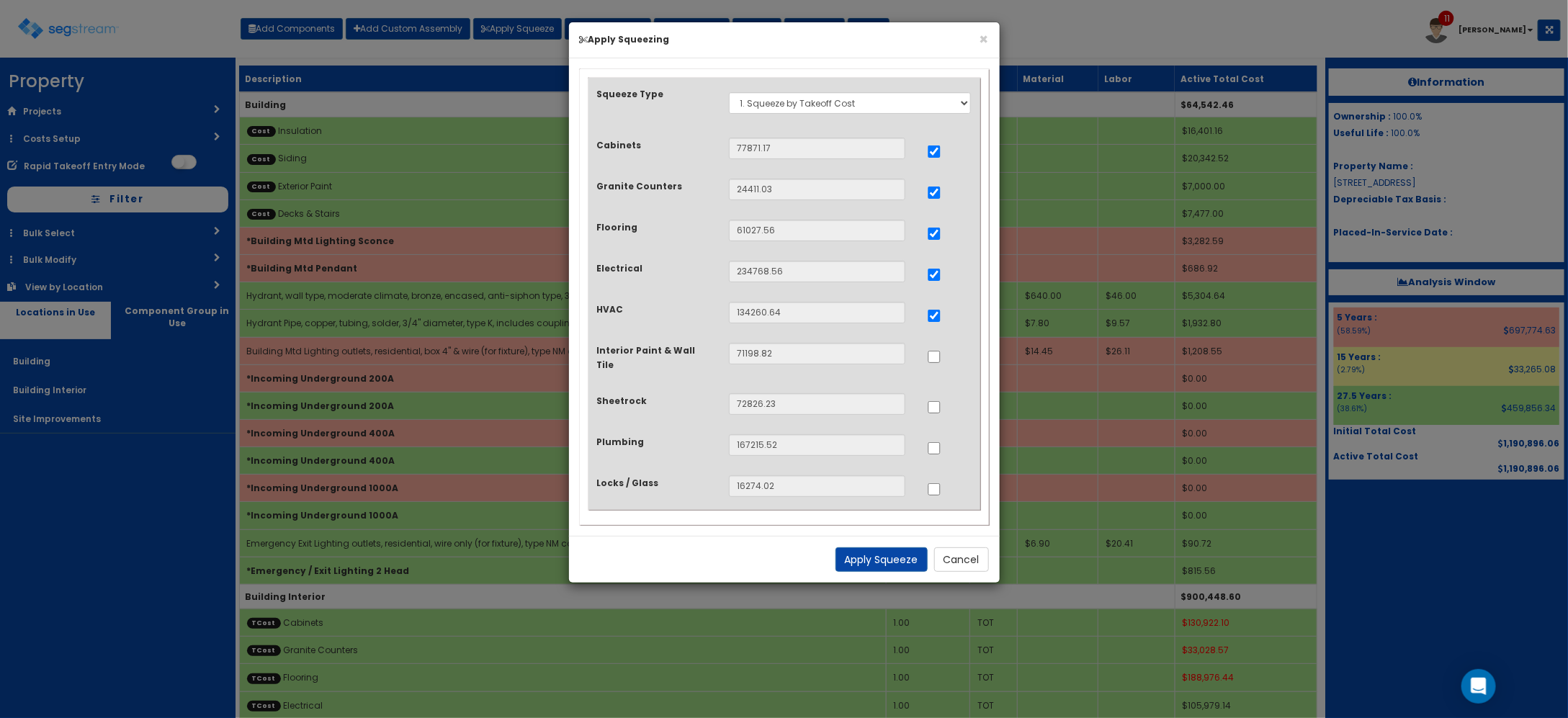
click at [917, 434] on div at bounding box center [949, 445] width 67 height 23
click at [929, 442] on input "..." at bounding box center [933, 448] width 14 height 12
checkbox input "true"
click at [877, 551] on button "Apply Squeeze" at bounding box center [882, 560] width 92 height 24
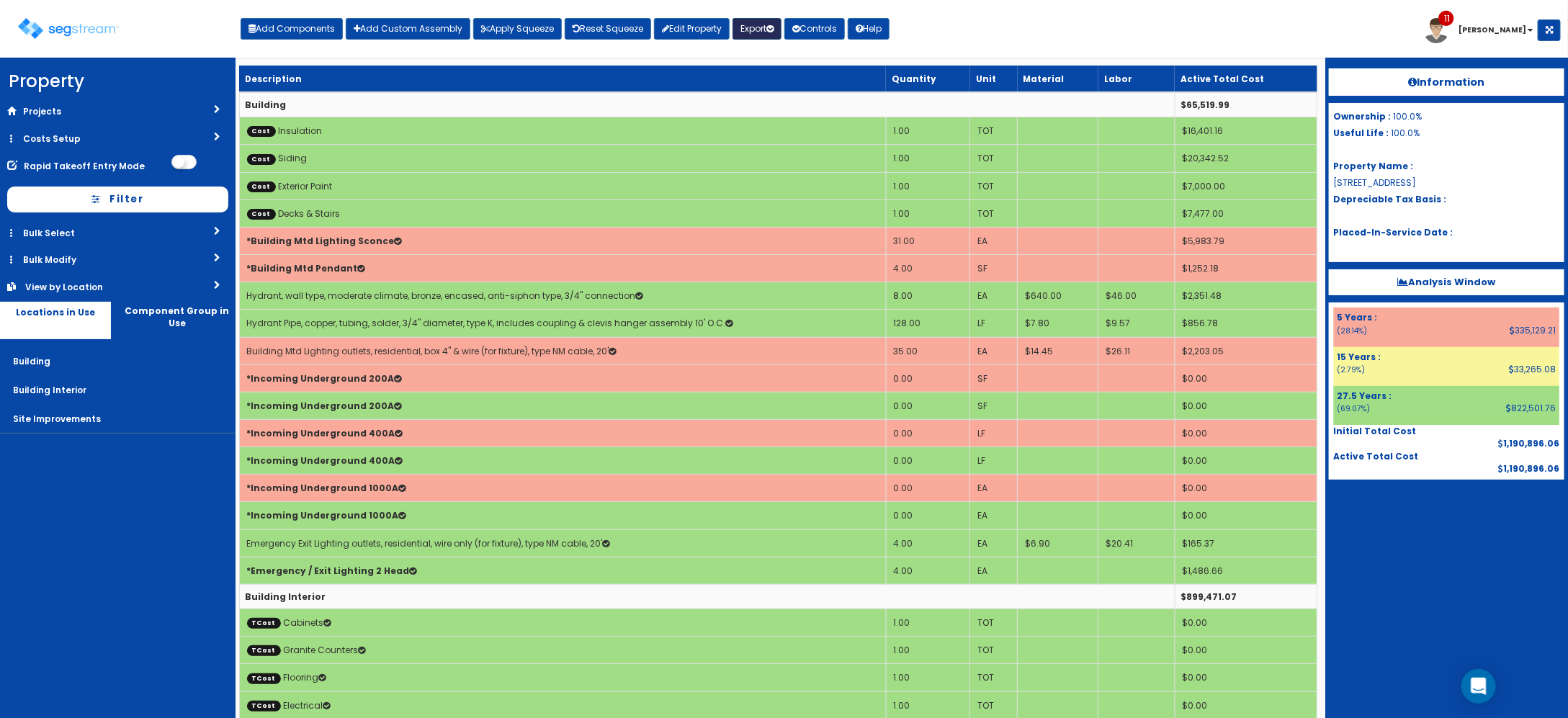
click at [762, 27] on button "Export" at bounding box center [757, 28] width 49 height 22
click at [780, 98] on link "Final Report(pdf)" at bounding box center [805, 103] width 143 height 29
